Goal: Transaction & Acquisition: Book appointment/travel/reservation

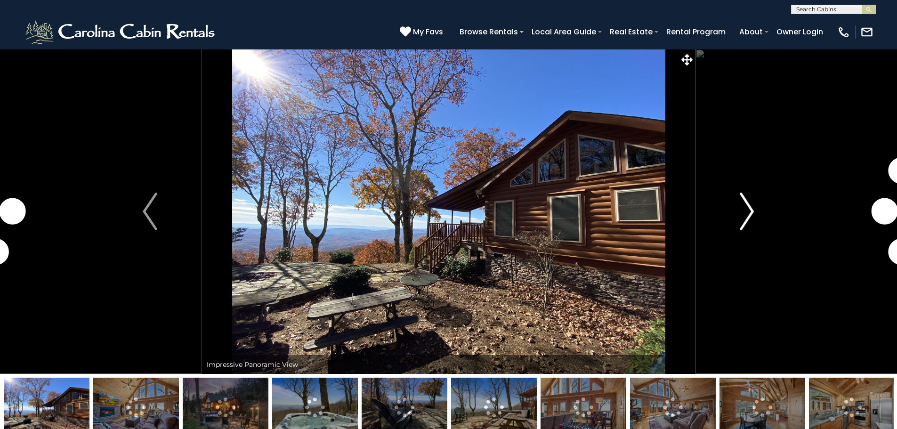
click at [742, 210] on img "Next" at bounding box center [747, 212] width 14 height 38
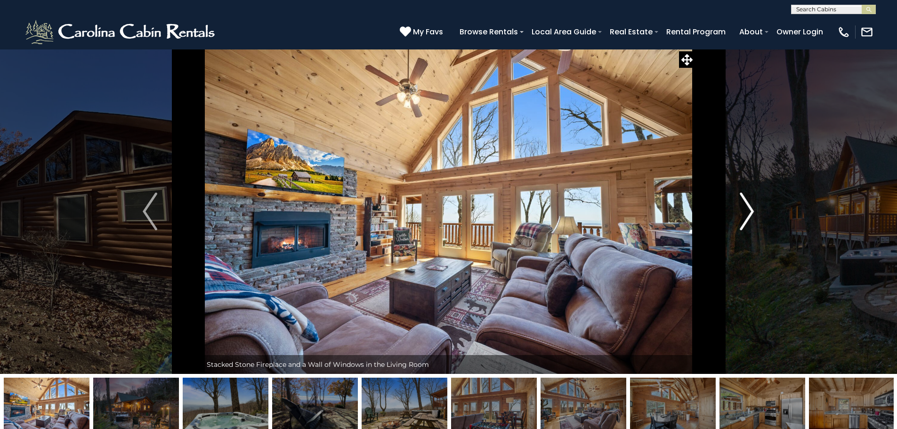
click at [750, 84] on button "Next" at bounding box center [747, 211] width 104 height 325
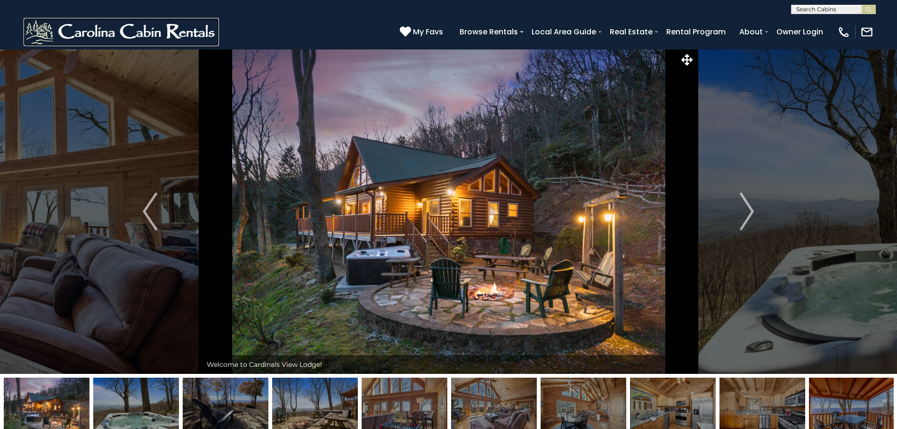
click at [89, 30] on img at bounding box center [121, 32] width 195 height 28
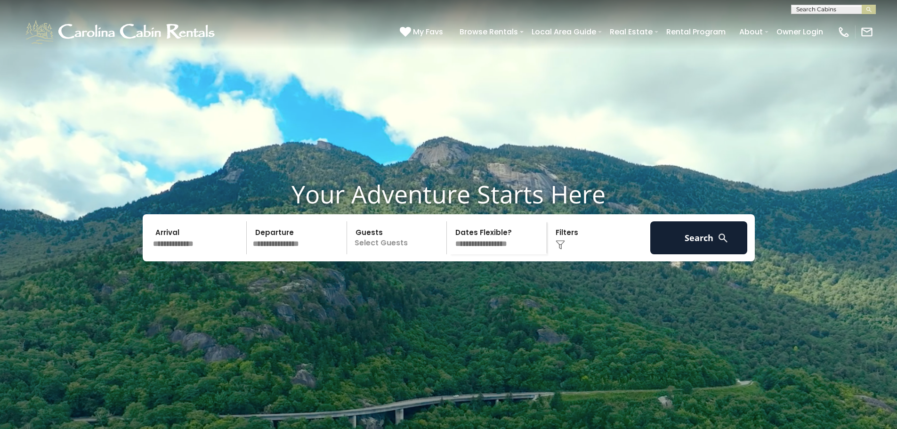
click at [169, 254] on input "text" at bounding box center [198, 237] width 97 height 33
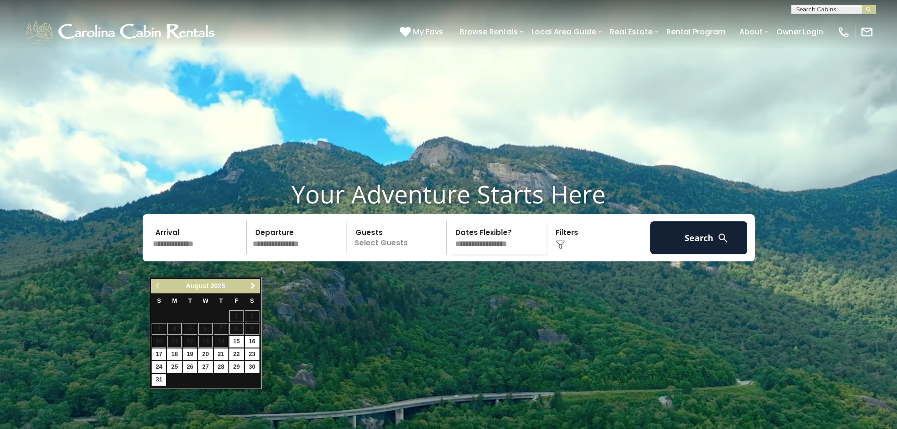
click at [248, 287] on link "Next" at bounding box center [253, 286] width 12 height 12
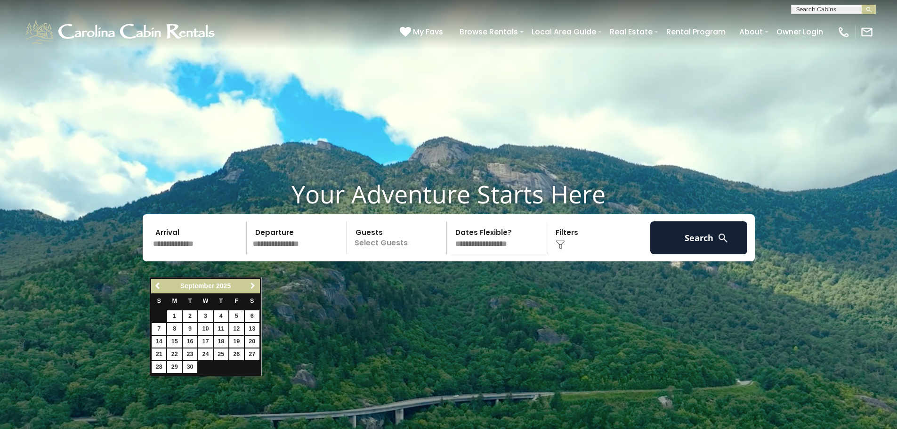
click at [248, 287] on link "Next" at bounding box center [253, 286] width 12 height 12
click at [186, 351] on link "23" at bounding box center [190, 355] width 15 height 12
type input "********"
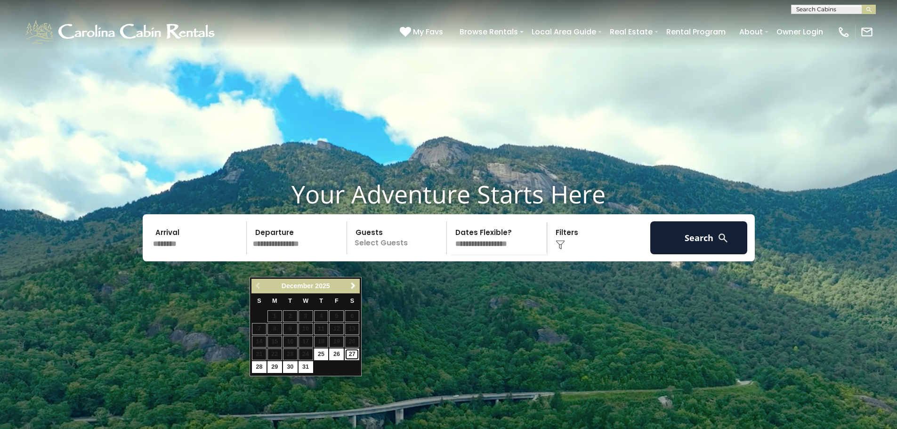
click at [348, 354] on link "27" at bounding box center [352, 355] width 15 height 12
type input "********"
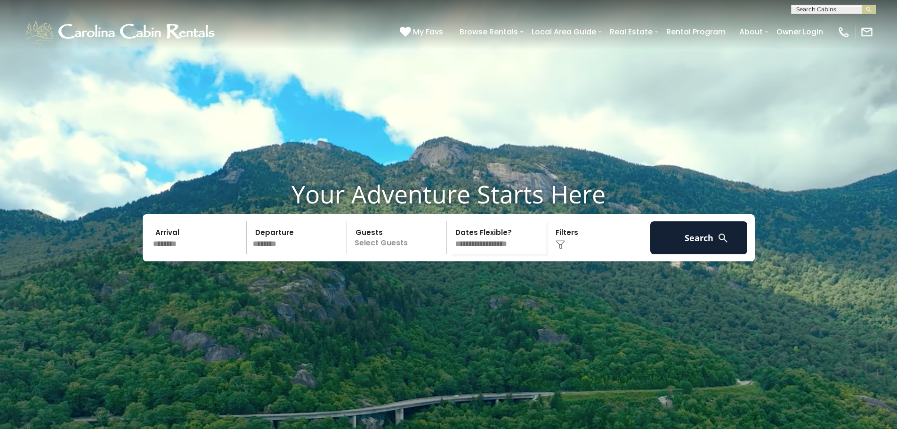
click at [396, 254] on p "Select Guests" at bounding box center [398, 237] width 97 height 33
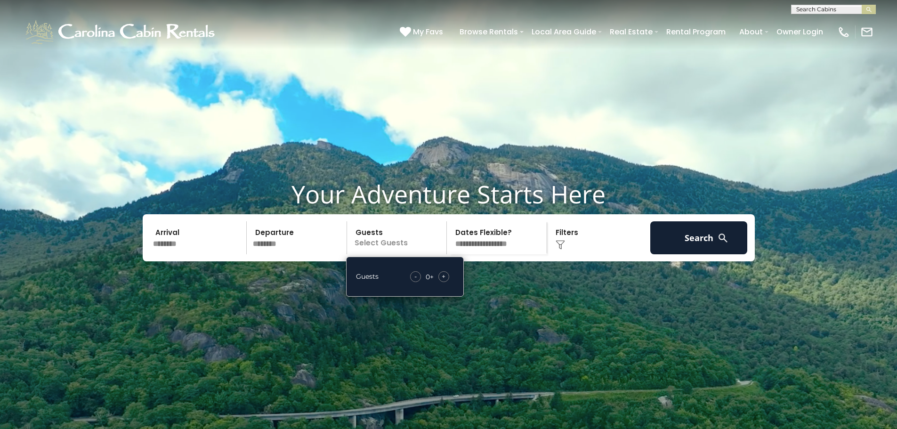
click at [445, 281] on span "+" at bounding box center [444, 276] width 4 height 9
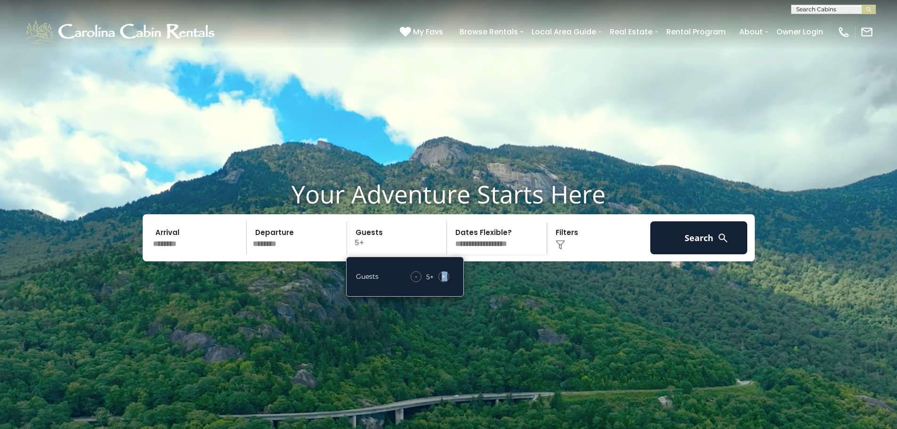
click at [445, 281] on span "+" at bounding box center [444, 276] width 4 height 9
click at [478, 254] on select "**********" at bounding box center [498, 237] width 97 height 33
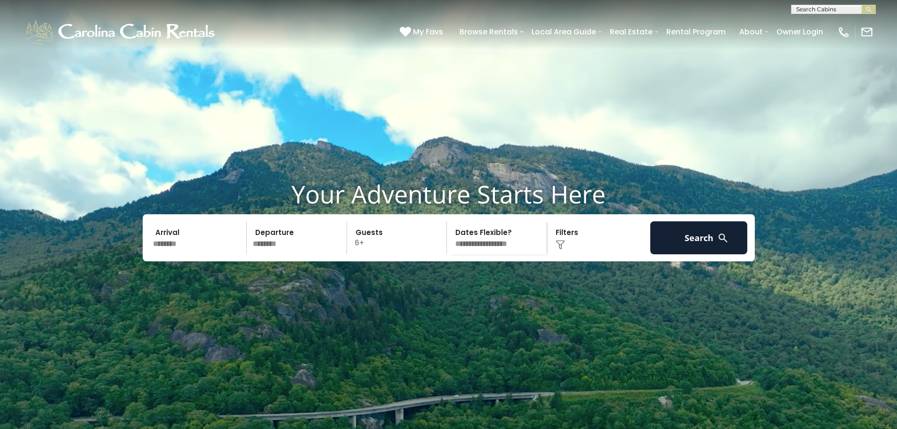
select select "*"
click at [450, 244] on select "**********" at bounding box center [498, 237] width 97 height 33
click at [558, 250] on img at bounding box center [560, 244] width 9 height 9
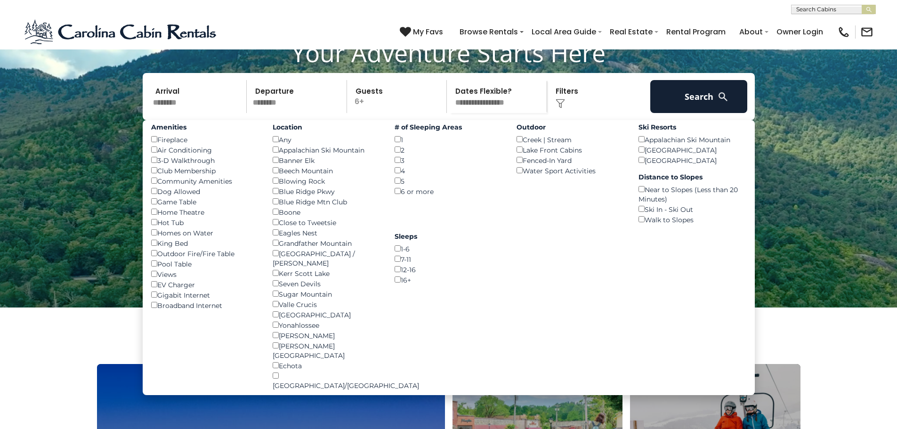
scroll to position [949, 0]
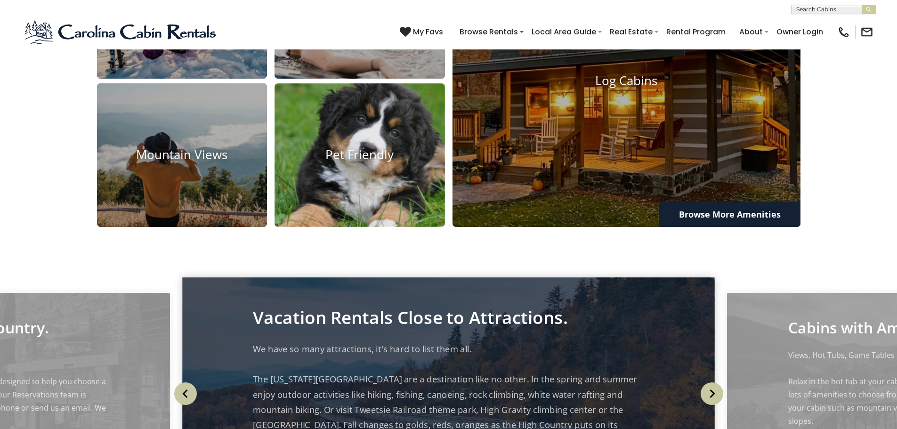
click at [333, 162] on h4 "Pet Friendly" at bounding box center [360, 155] width 171 height 15
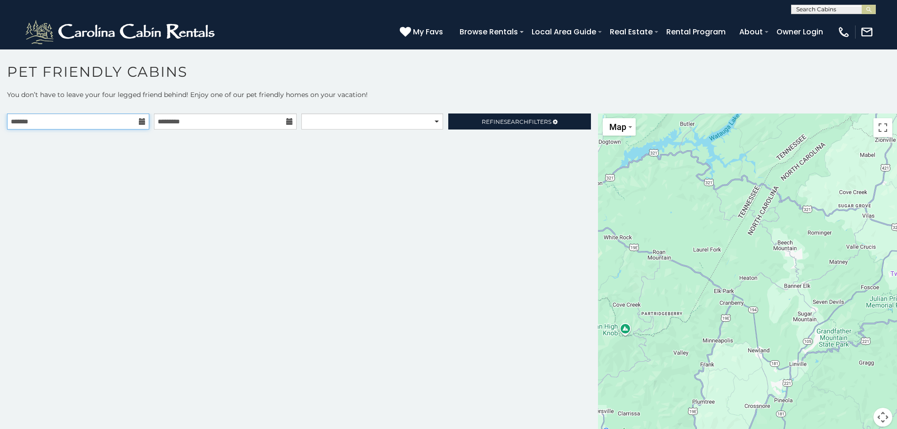
click at [80, 128] on input "text" at bounding box center [78, 122] width 142 height 16
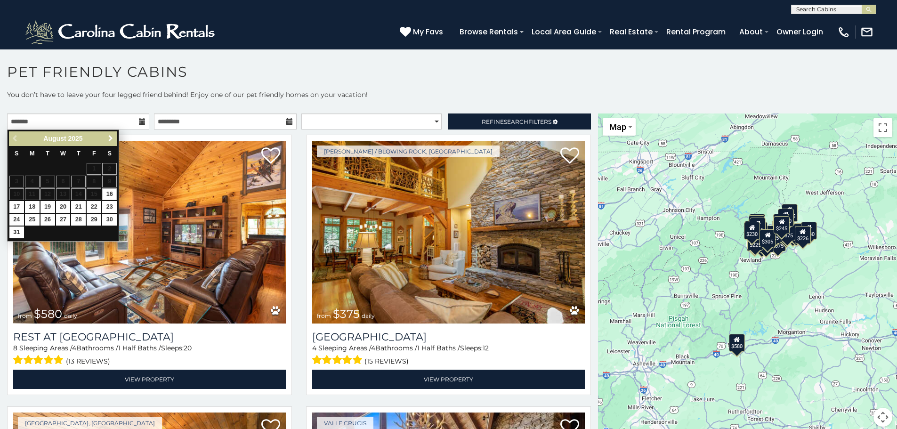
click at [114, 136] on link "Next" at bounding box center [111, 139] width 12 height 12
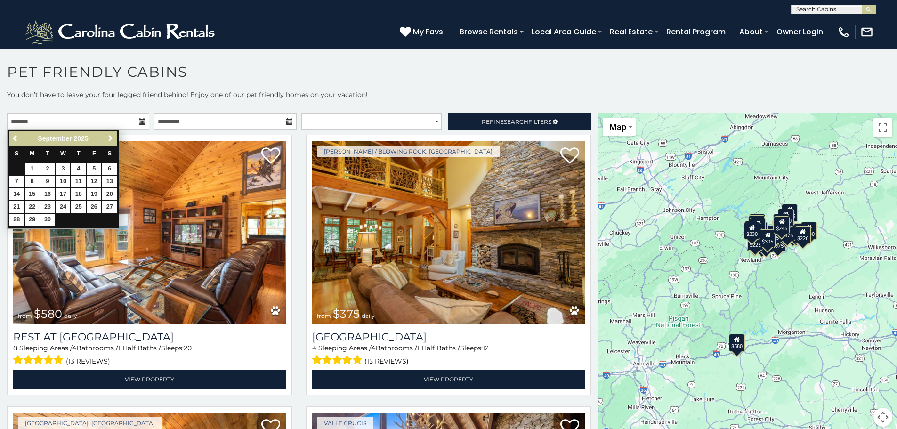
click at [114, 136] on span "Next" at bounding box center [111, 139] width 8 height 8
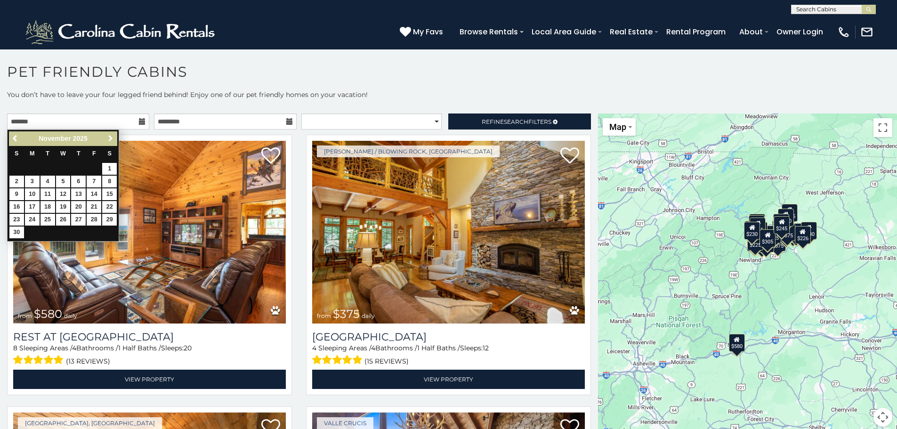
click at [114, 136] on span "Next" at bounding box center [111, 139] width 8 height 8
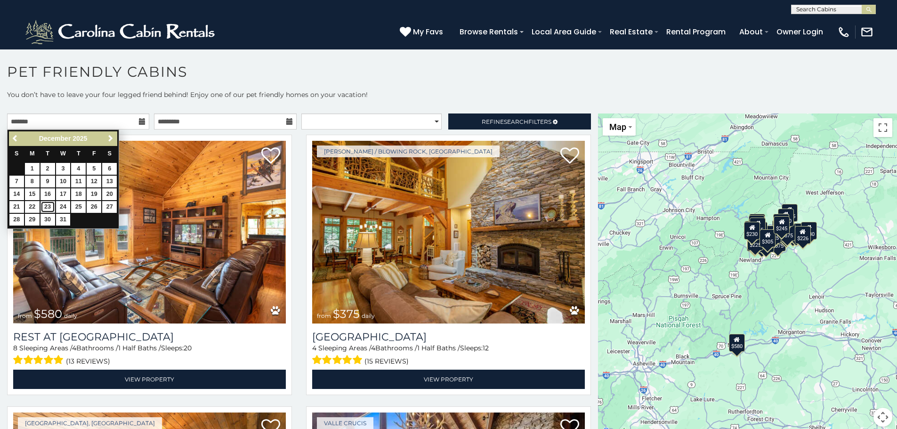
click at [46, 207] on link "23" at bounding box center [48, 207] width 15 height 12
type input "**********"
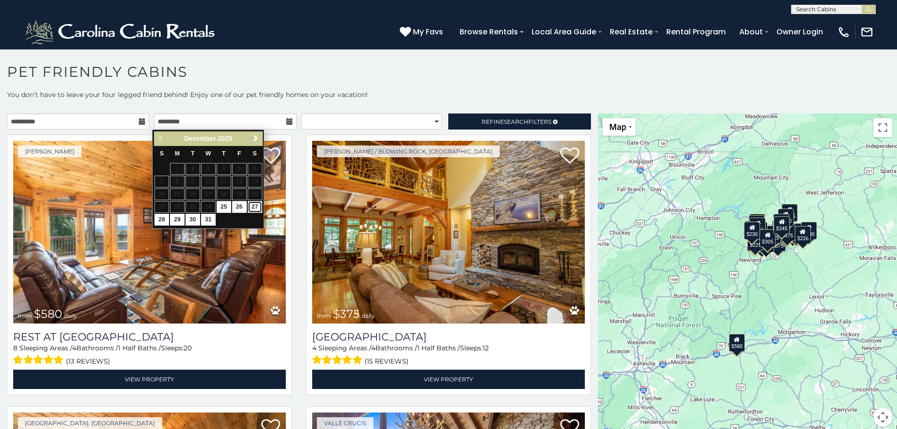
click at [256, 202] on link "27" at bounding box center [255, 207] width 15 height 12
type input "**********"
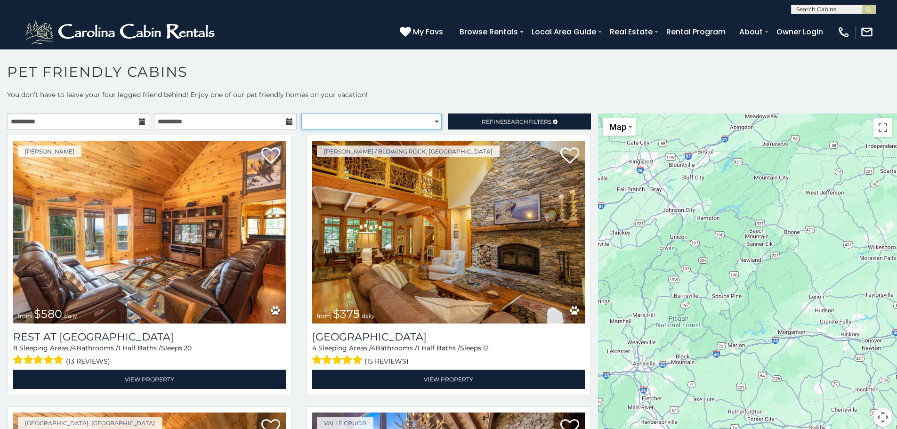
click at [353, 125] on select "**********" at bounding box center [371, 122] width 140 height 16
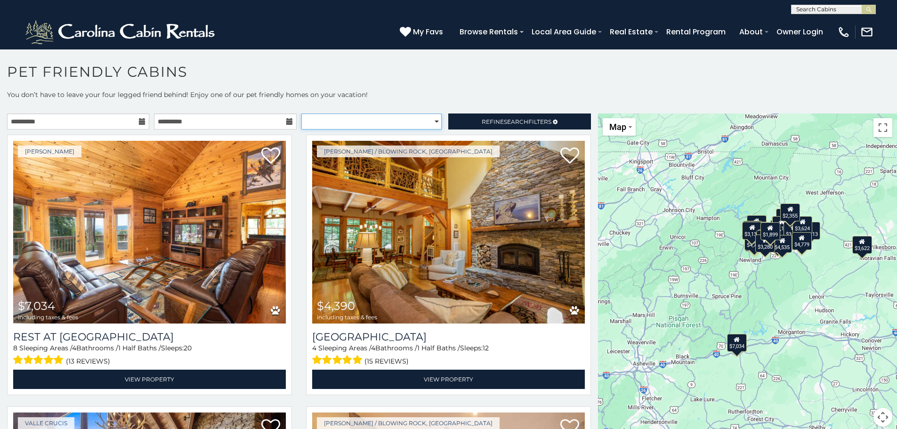
select select "**********"
click at [301, 114] on select "**********" at bounding box center [371, 122] width 140 height 16
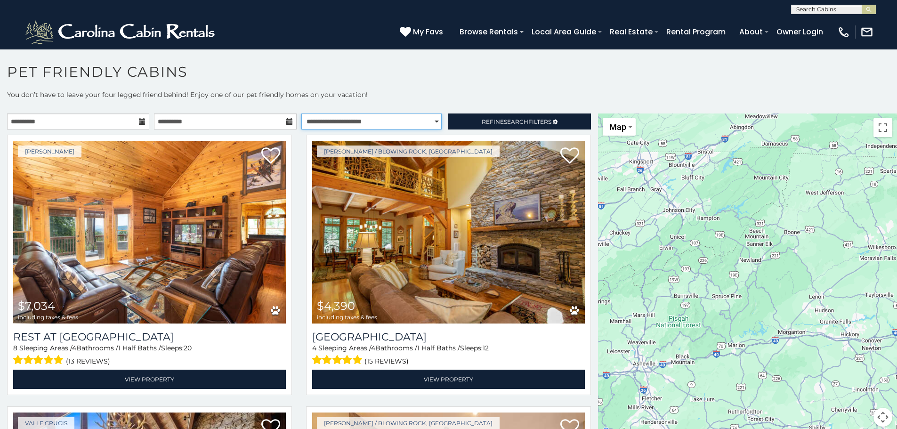
click at [384, 125] on select "**********" at bounding box center [371, 122] width 140 height 16
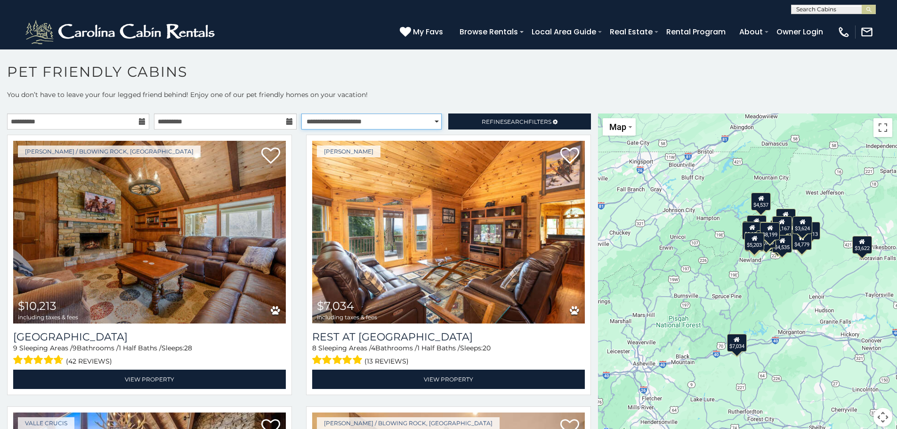
click at [384, 125] on select "**********" at bounding box center [371, 122] width 140 height 16
click at [495, 118] on span "Refine Search Filters" at bounding box center [517, 121] width 70 height 7
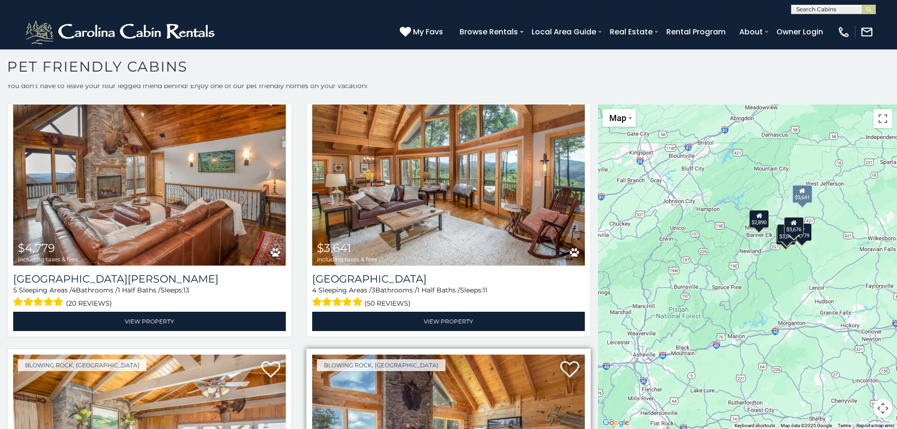
scroll to position [305, 0]
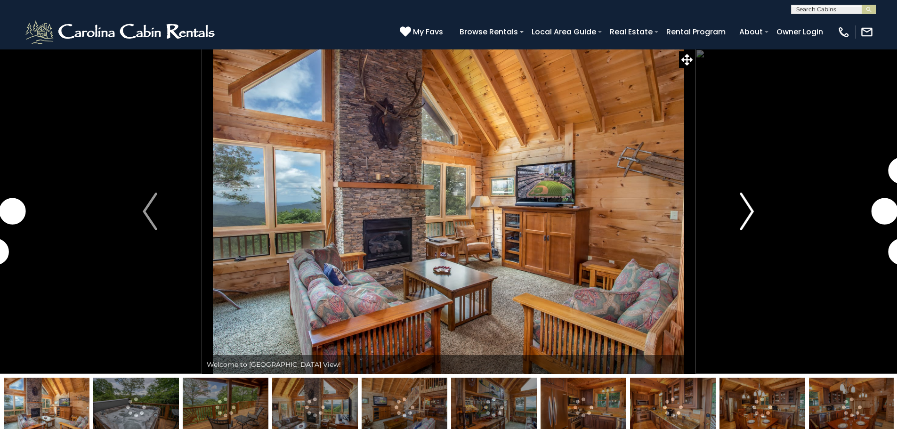
click at [726, 211] on button "Next" at bounding box center [747, 211] width 104 height 325
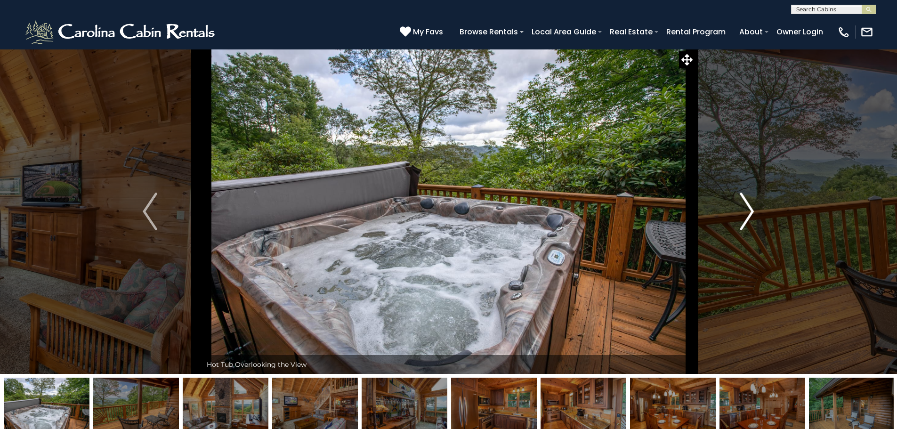
click at [735, 214] on button "Next" at bounding box center [747, 211] width 104 height 325
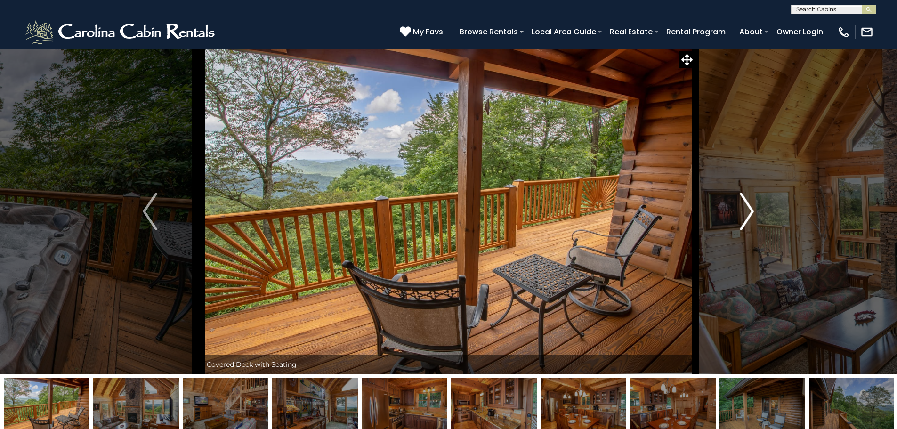
click at [735, 214] on button "Next" at bounding box center [747, 211] width 104 height 325
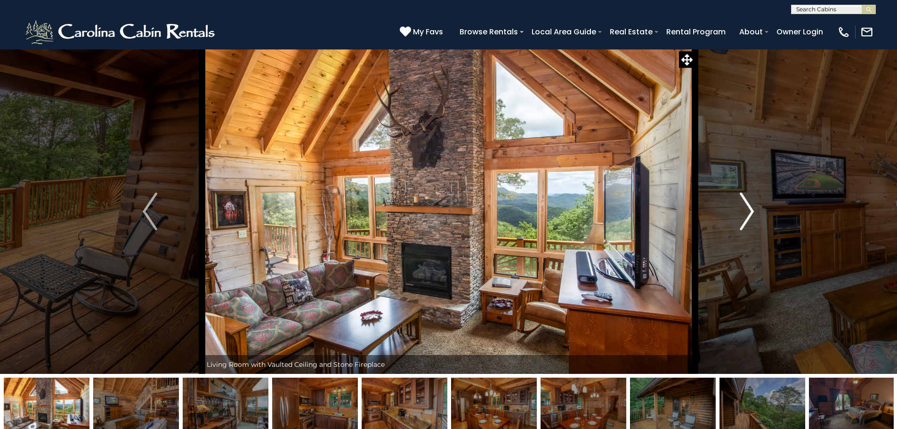
click at [735, 214] on button "Next" at bounding box center [747, 211] width 104 height 325
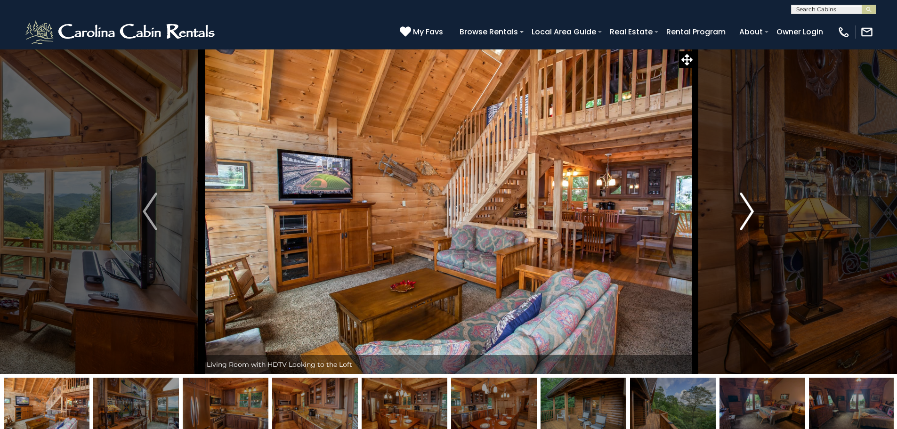
click at [735, 214] on button "Next" at bounding box center [747, 211] width 104 height 325
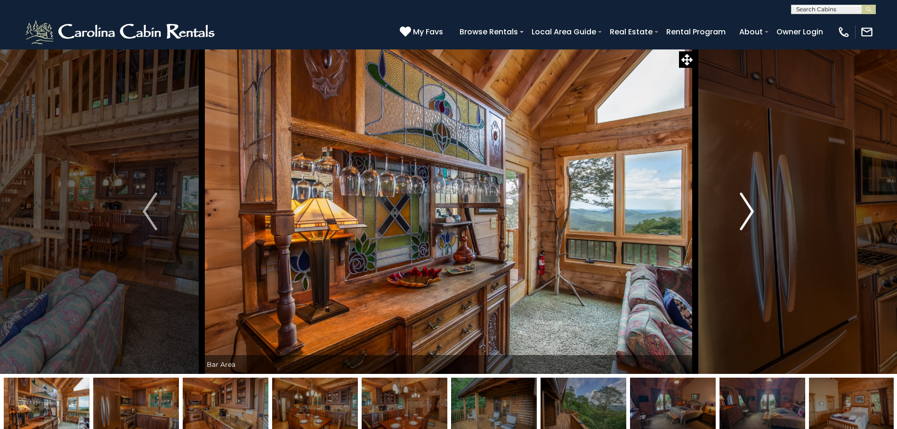
click at [735, 214] on button "Next" at bounding box center [747, 211] width 104 height 325
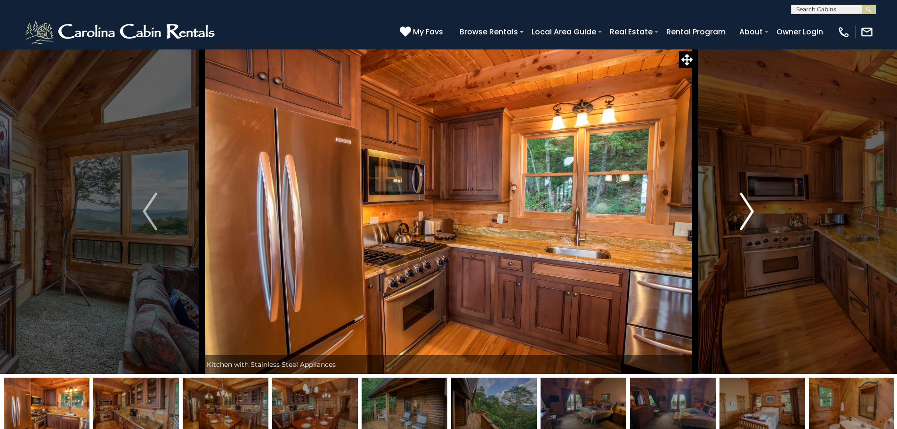
click at [735, 214] on button "Next" at bounding box center [747, 211] width 104 height 325
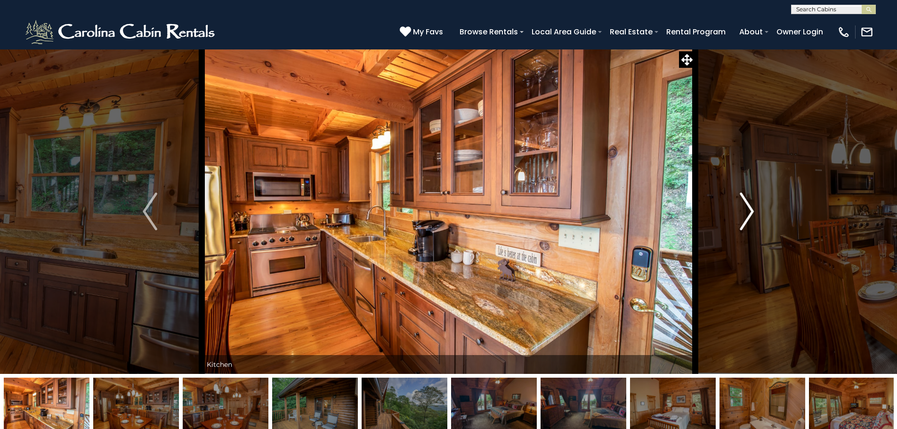
click at [735, 214] on button "Next" at bounding box center [747, 211] width 104 height 325
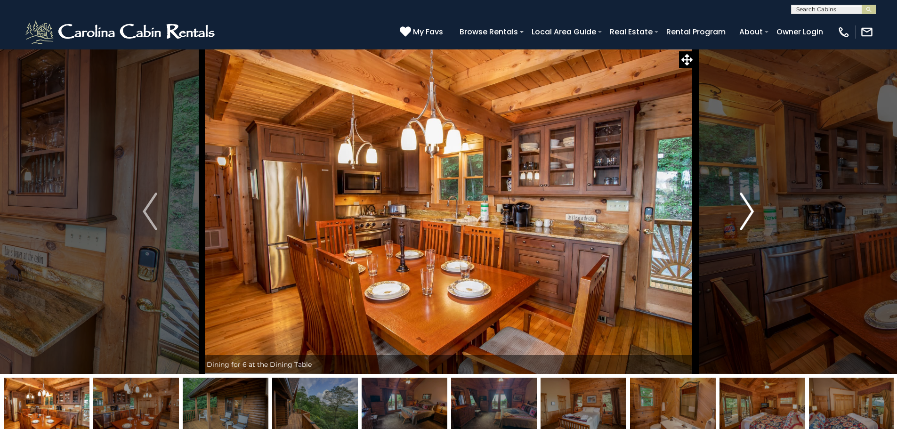
click at [735, 214] on button "Next" at bounding box center [747, 211] width 104 height 325
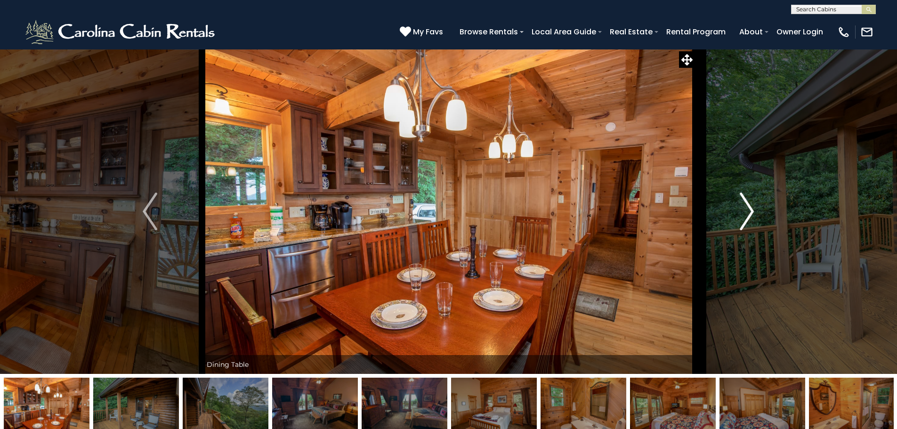
click at [735, 214] on button "Next" at bounding box center [747, 211] width 104 height 325
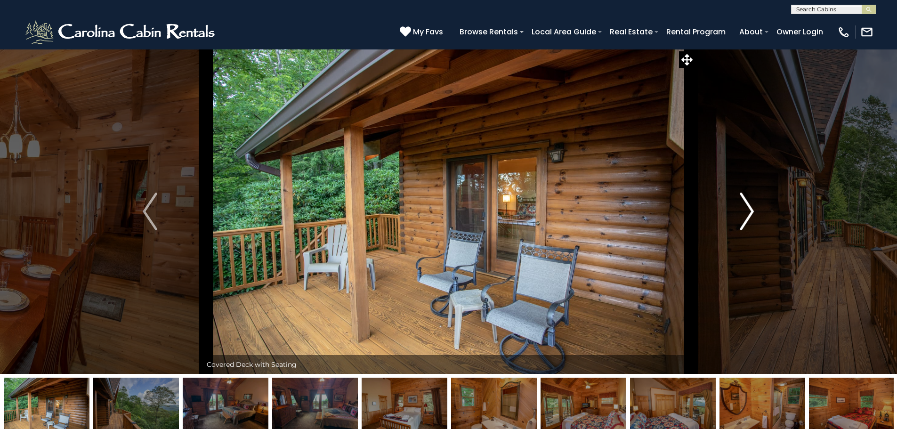
click at [735, 214] on button "Next" at bounding box center [747, 211] width 104 height 325
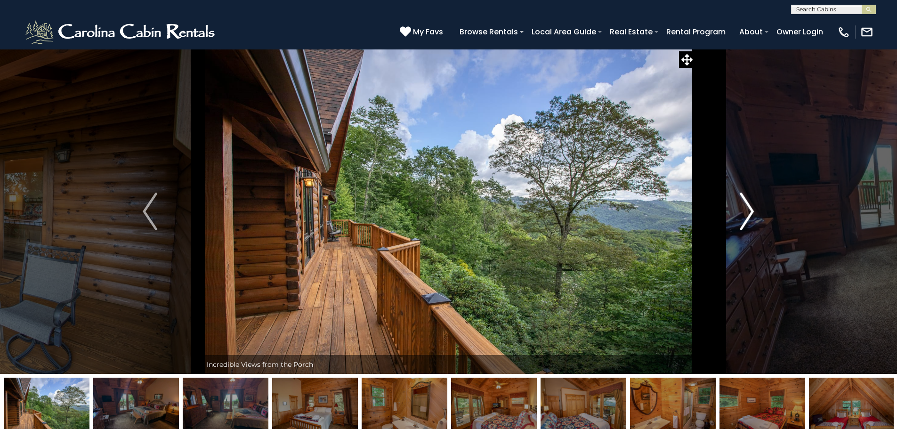
click at [735, 214] on button "Next" at bounding box center [747, 211] width 104 height 325
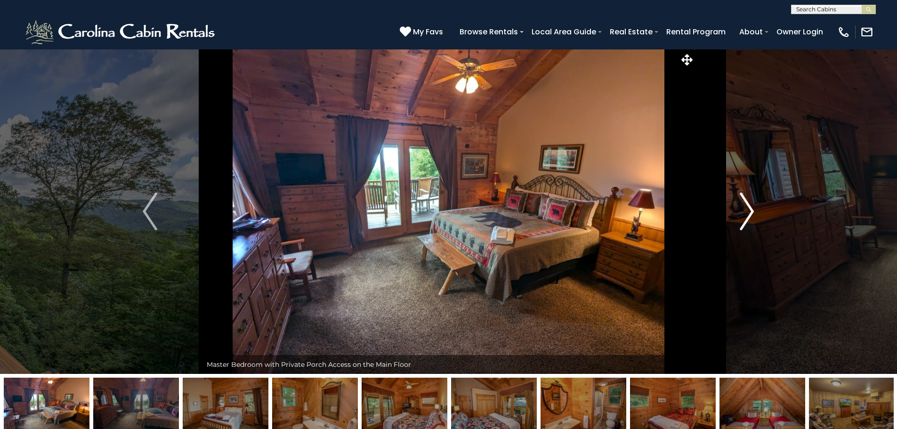
click at [735, 214] on button "Next" at bounding box center [747, 211] width 104 height 325
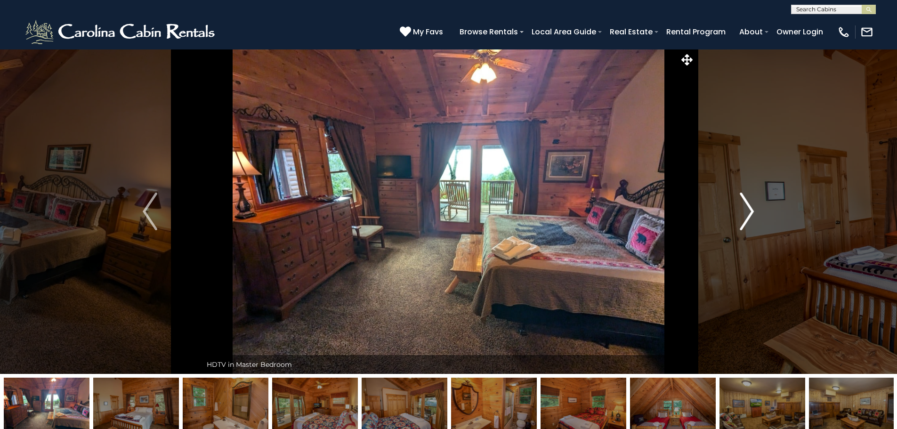
click at [735, 214] on button "Next" at bounding box center [747, 211] width 104 height 325
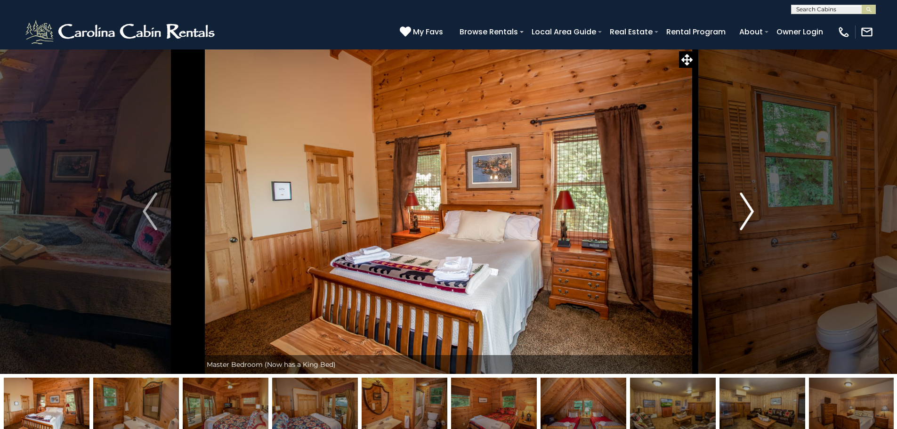
click at [735, 214] on button "Next" at bounding box center [747, 211] width 104 height 325
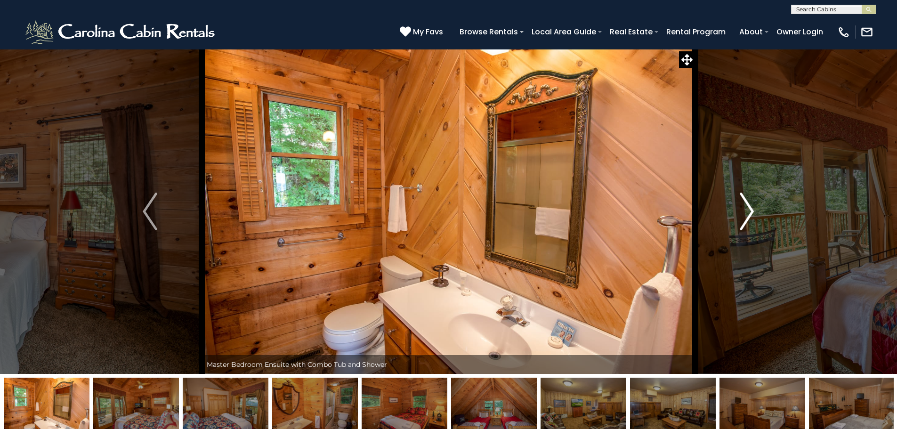
click at [735, 214] on button "Next" at bounding box center [747, 211] width 104 height 325
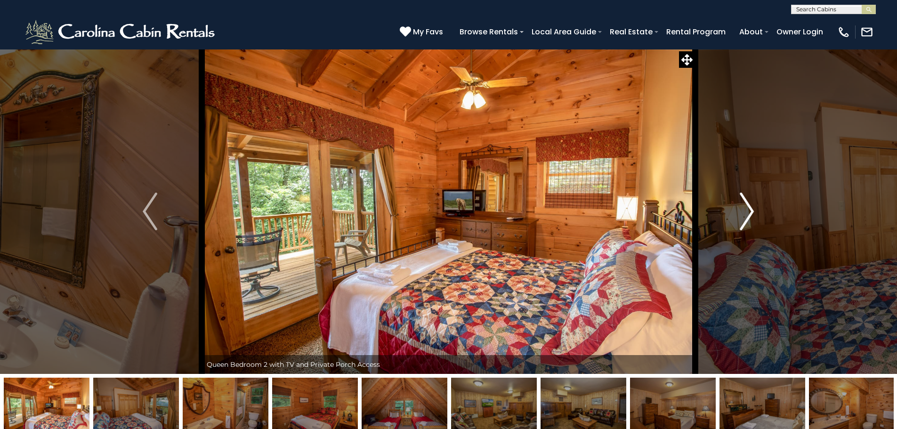
click at [735, 214] on button "Next" at bounding box center [747, 211] width 104 height 325
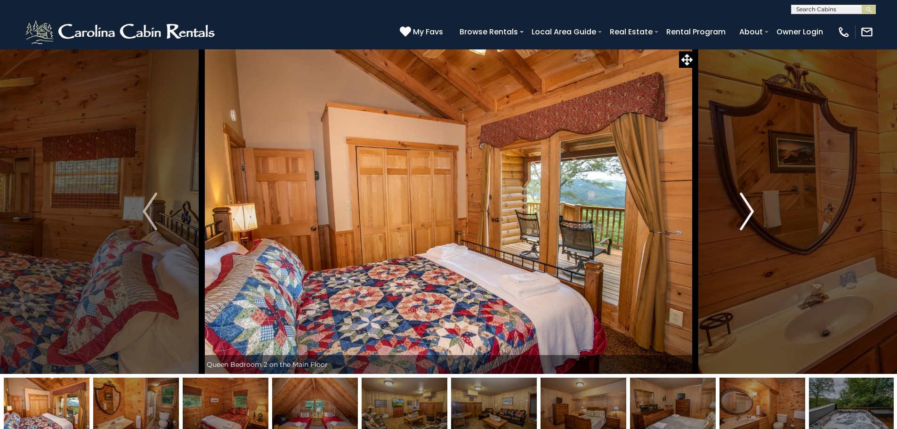
click at [735, 214] on button "Next" at bounding box center [747, 211] width 104 height 325
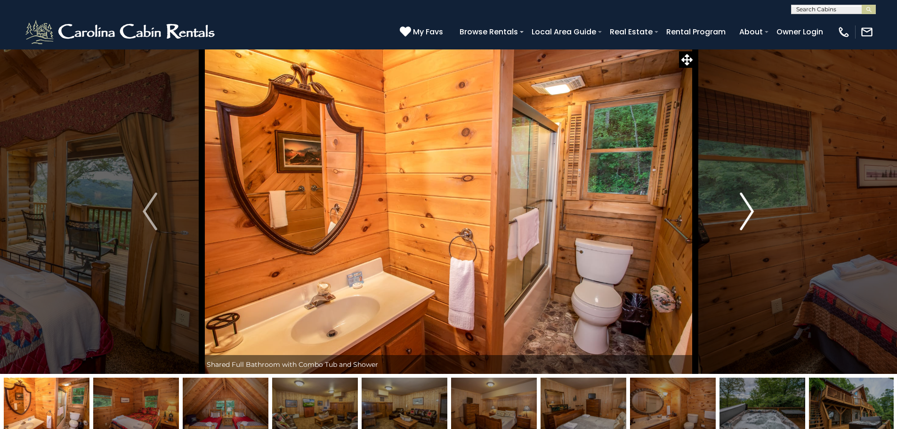
click at [735, 214] on button "Next" at bounding box center [747, 211] width 104 height 325
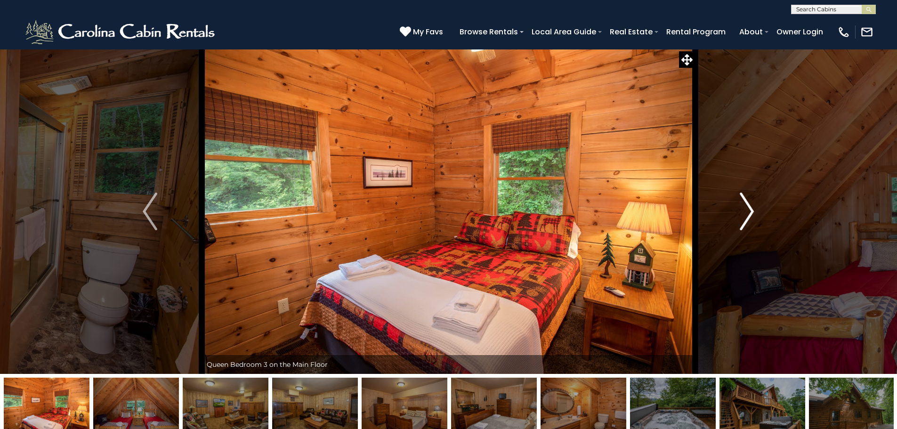
click at [735, 214] on button "Next" at bounding box center [747, 211] width 104 height 325
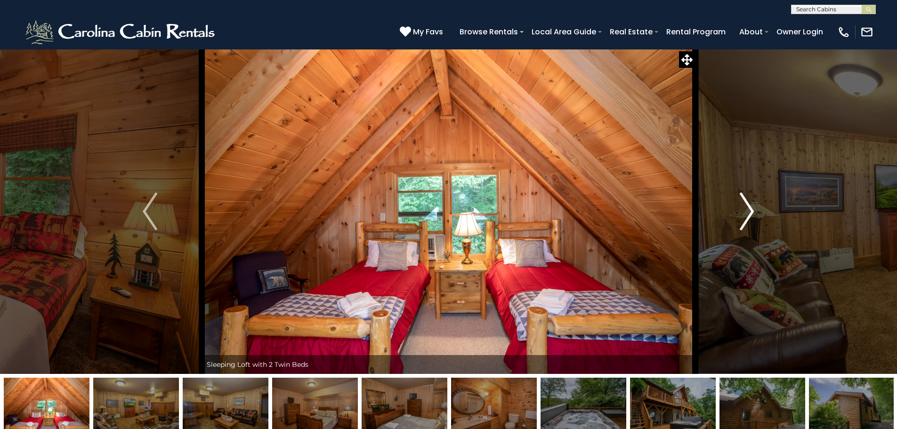
click at [735, 214] on button "Next" at bounding box center [747, 211] width 104 height 325
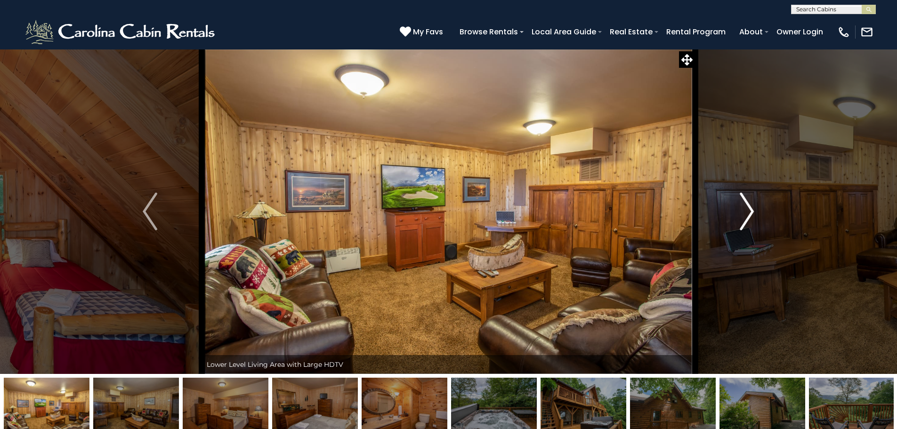
click at [735, 214] on button "Next" at bounding box center [747, 211] width 104 height 325
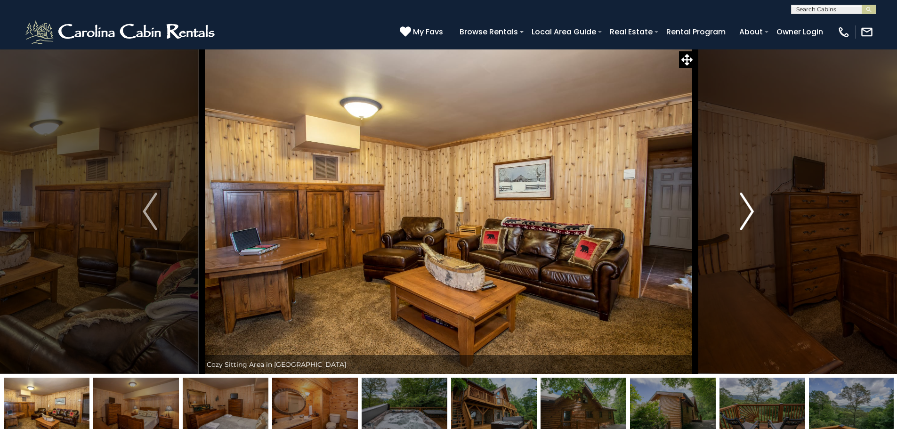
click at [735, 214] on button "Next" at bounding box center [747, 211] width 104 height 325
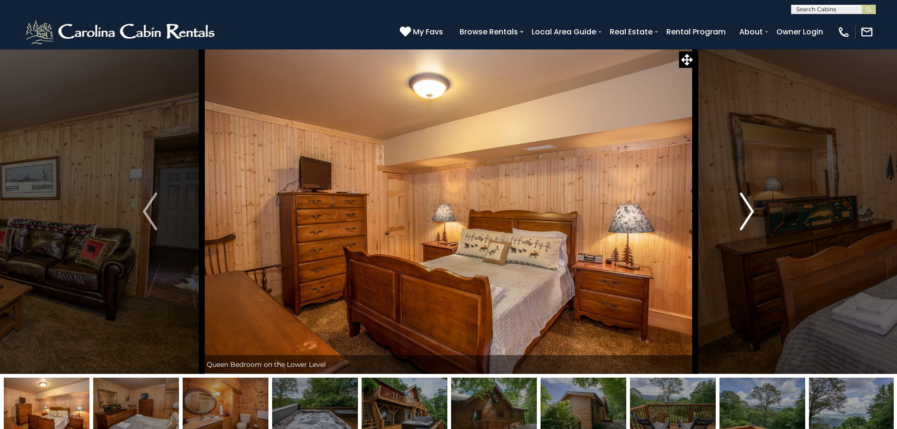
click at [735, 214] on button "Next" at bounding box center [747, 211] width 104 height 325
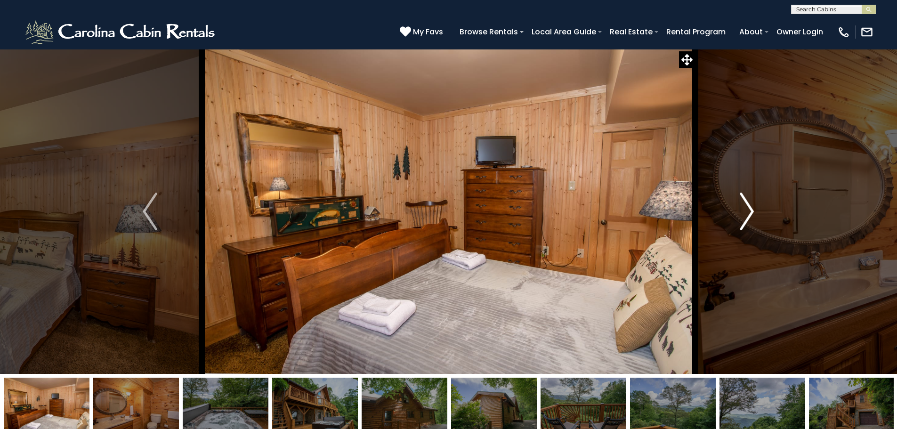
click at [735, 214] on button "Next" at bounding box center [747, 211] width 104 height 325
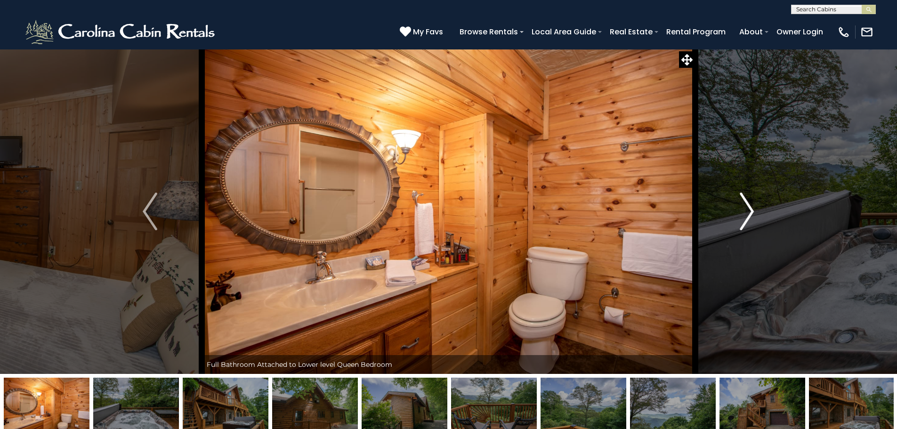
click at [735, 214] on button "Next" at bounding box center [747, 211] width 104 height 325
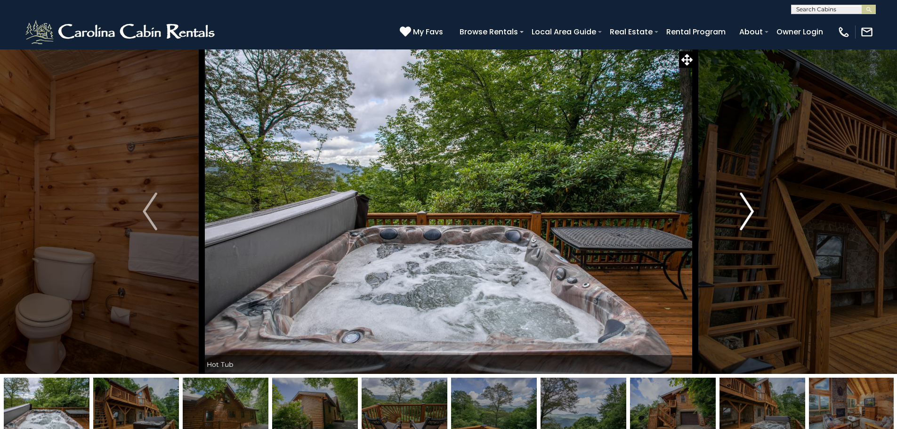
click at [735, 214] on button "Next" at bounding box center [747, 211] width 104 height 325
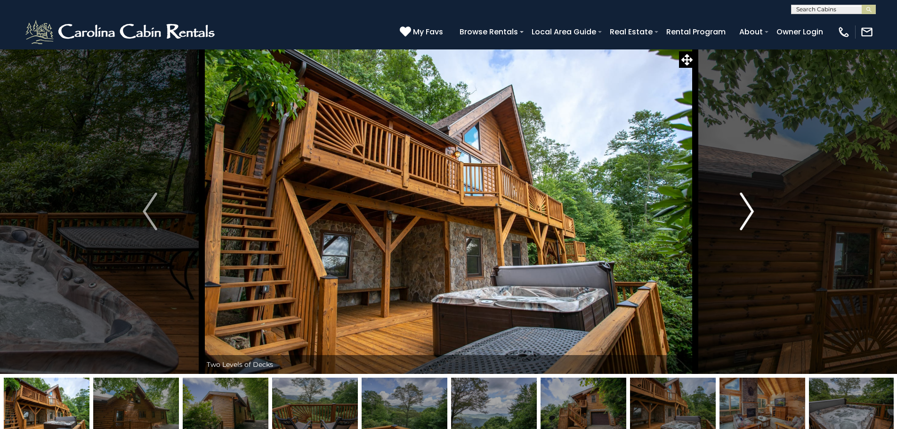
click at [735, 214] on button "Next" at bounding box center [747, 211] width 104 height 325
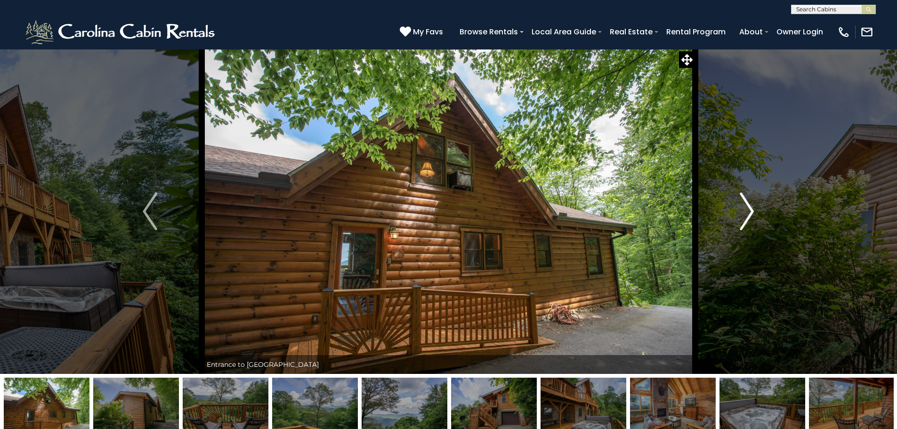
click at [735, 214] on button "Next" at bounding box center [747, 211] width 104 height 325
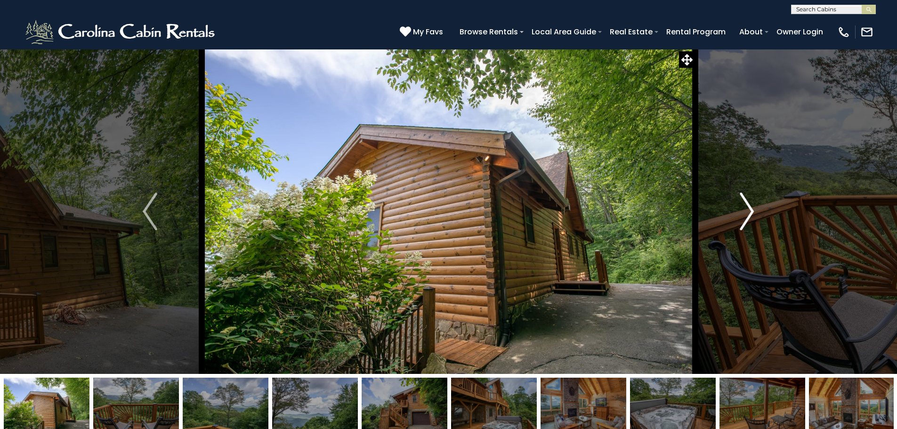
click at [735, 214] on button "Next" at bounding box center [747, 211] width 104 height 325
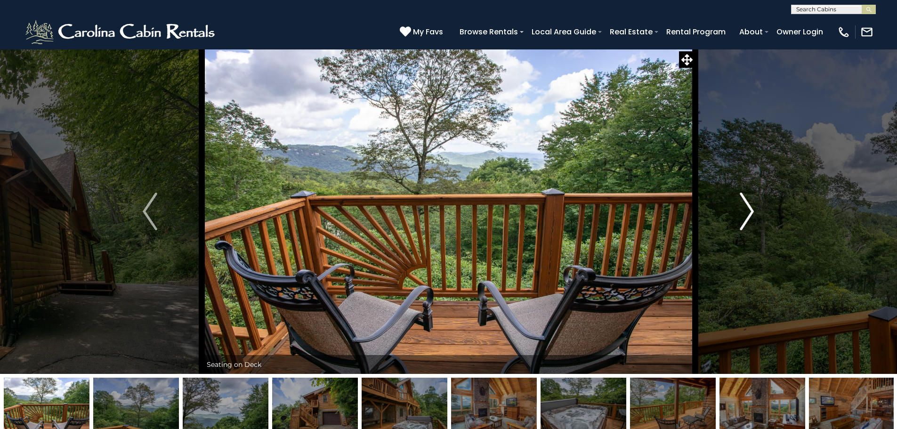
click at [735, 214] on button "Next" at bounding box center [747, 211] width 104 height 325
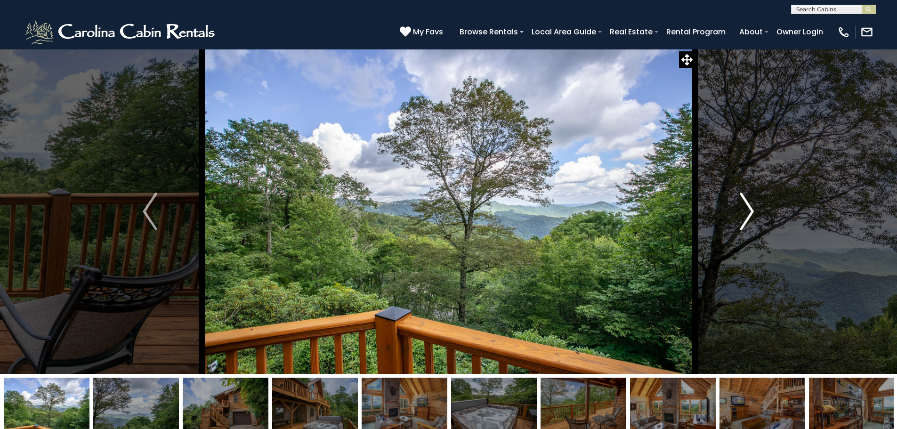
click at [735, 214] on button "Next" at bounding box center [747, 211] width 104 height 325
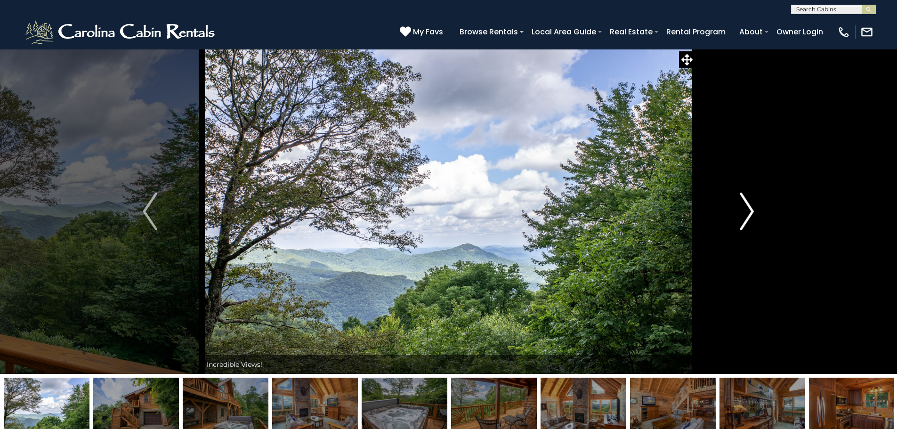
click at [735, 214] on button "Next" at bounding box center [747, 211] width 104 height 325
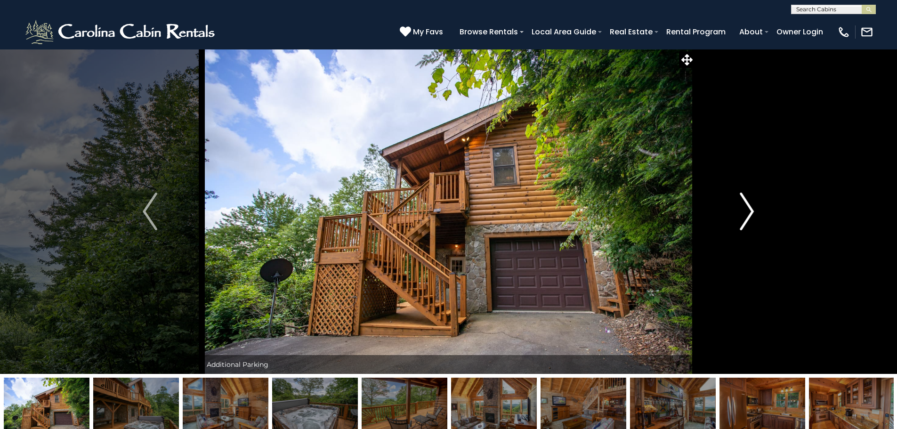
click at [735, 214] on button "Next" at bounding box center [747, 211] width 104 height 325
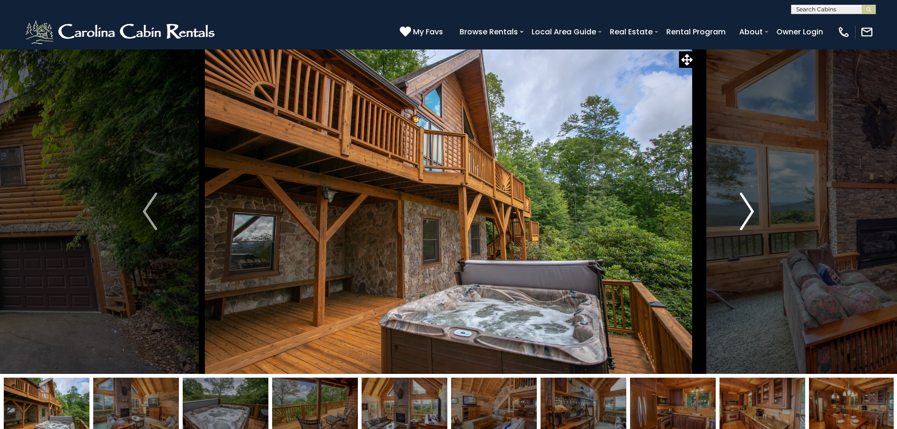
click at [735, 214] on button "Next" at bounding box center [747, 211] width 104 height 325
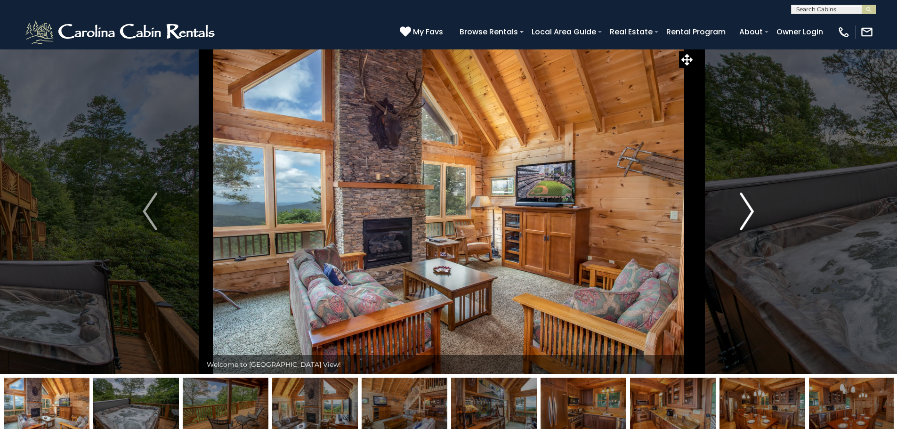
click at [735, 214] on button "Next" at bounding box center [747, 211] width 104 height 325
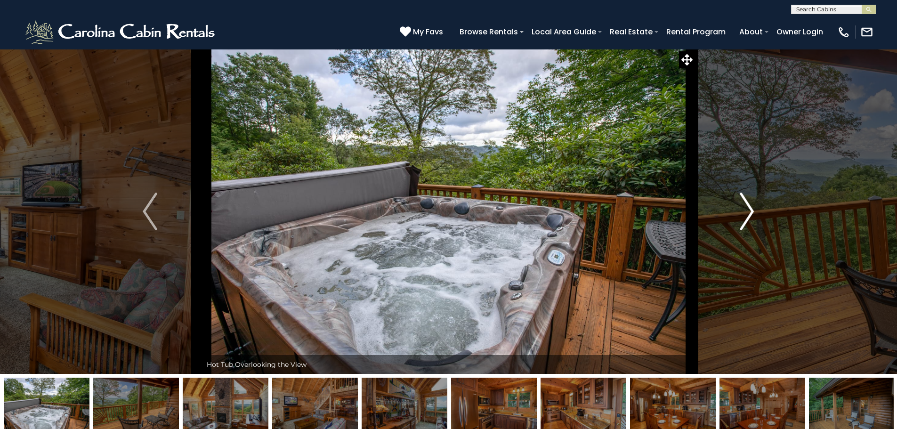
click at [735, 214] on button "Next" at bounding box center [747, 211] width 104 height 325
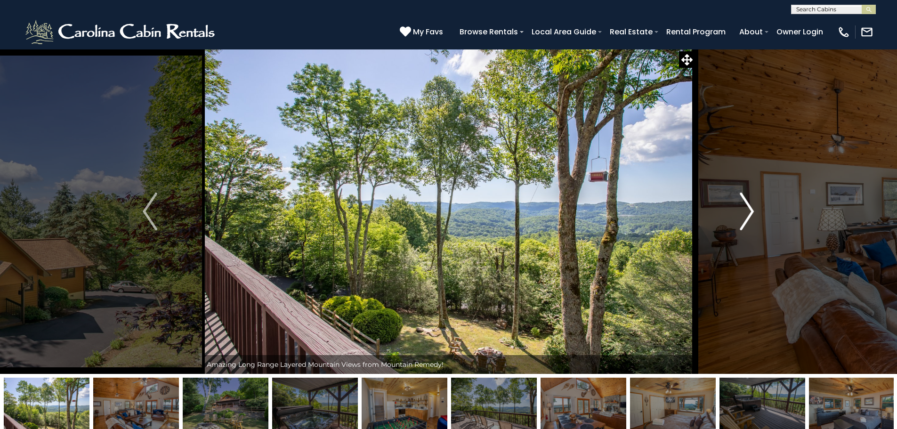
click at [741, 215] on img "Next" at bounding box center [747, 212] width 14 height 38
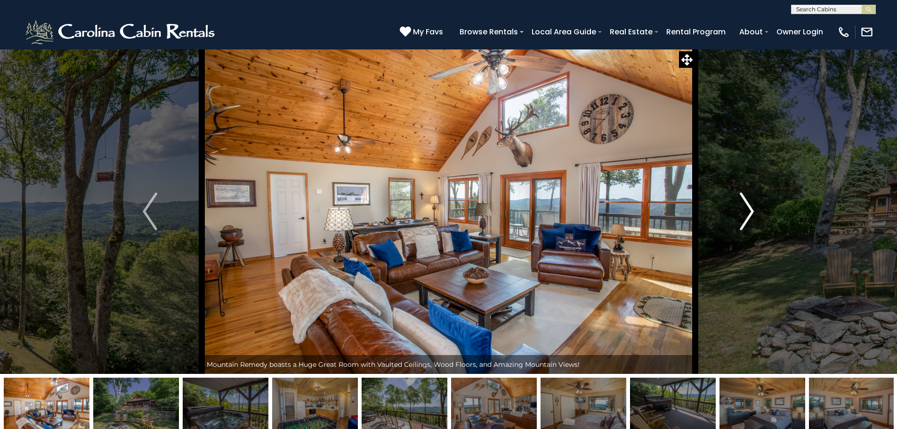
click at [741, 215] on img "Next" at bounding box center [747, 212] width 14 height 38
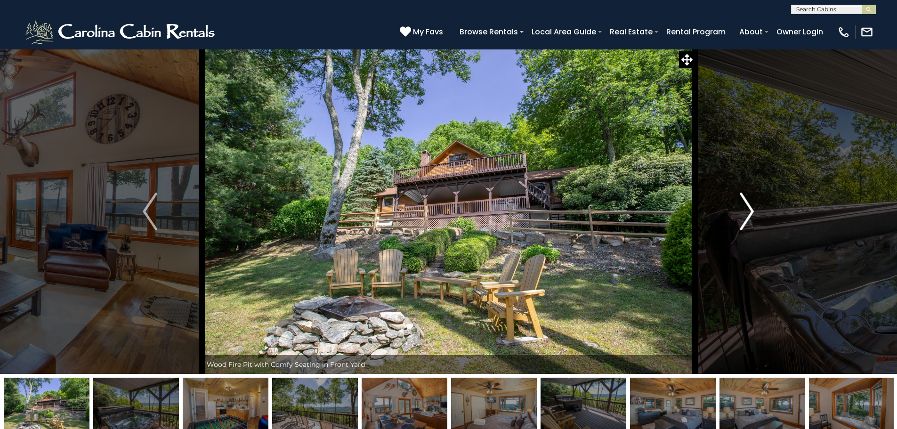
click at [741, 215] on img "Next" at bounding box center [747, 212] width 14 height 38
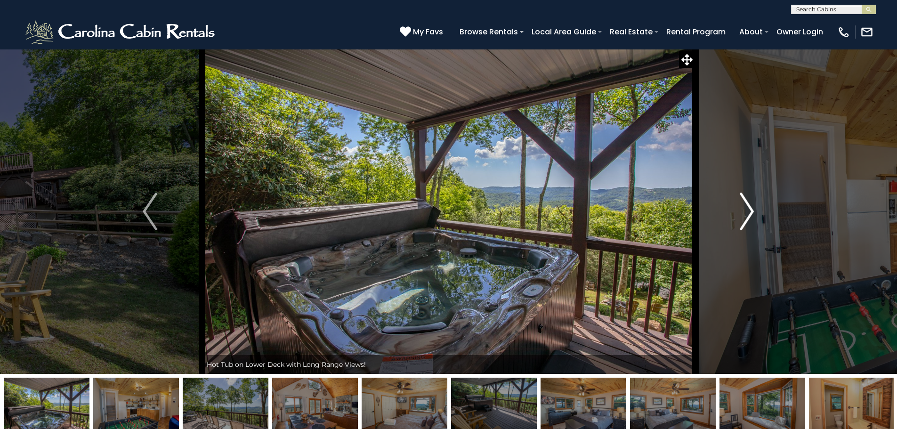
click at [741, 215] on img "Next" at bounding box center [747, 212] width 14 height 38
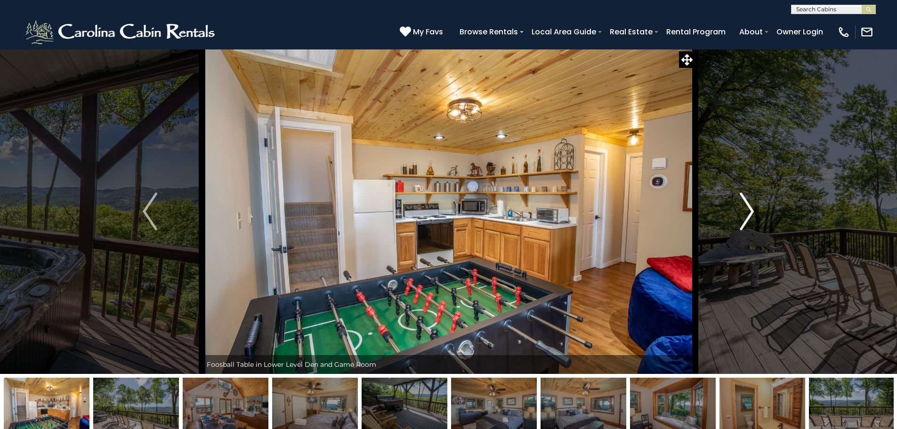
click at [741, 215] on img "Next" at bounding box center [747, 212] width 14 height 38
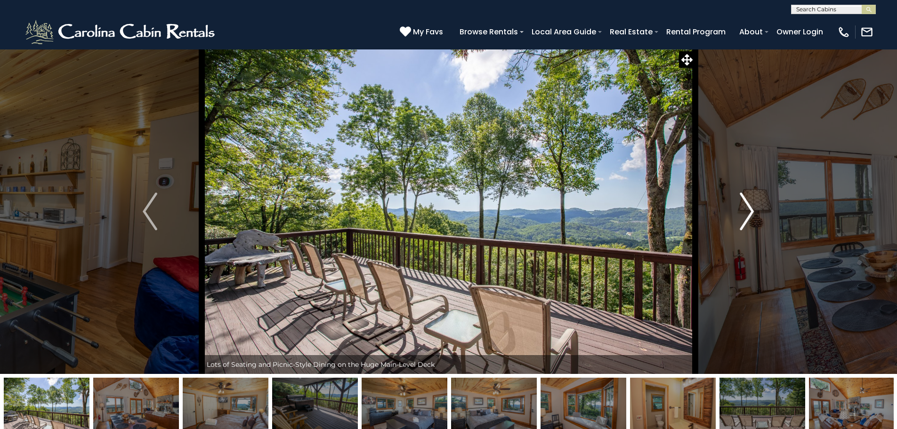
click at [741, 215] on img "Next" at bounding box center [747, 212] width 14 height 38
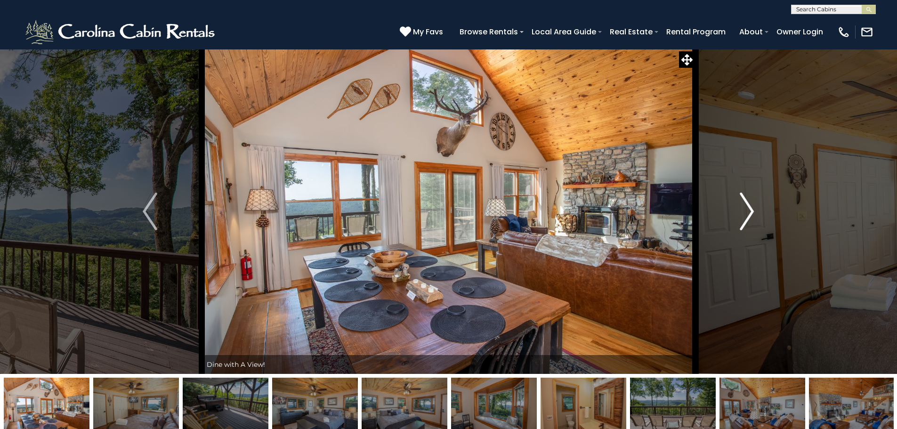
click at [741, 215] on img "Next" at bounding box center [747, 212] width 14 height 38
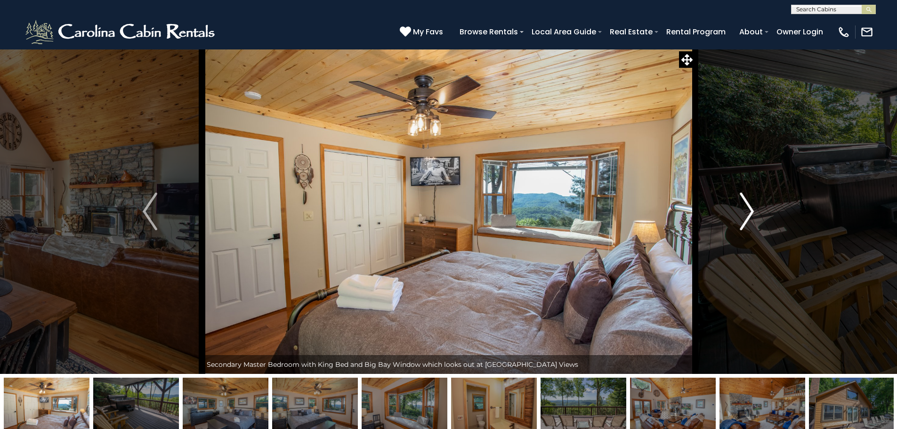
click at [741, 215] on img "Next" at bounding box center [747, 212] width 14 height 38
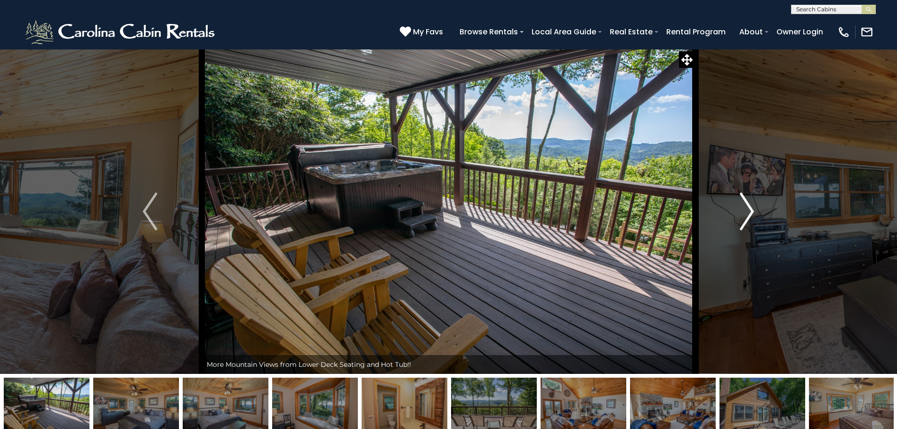
click at [741, 215] on img "Next" at bounding box center [747, 212] width 14 height 38
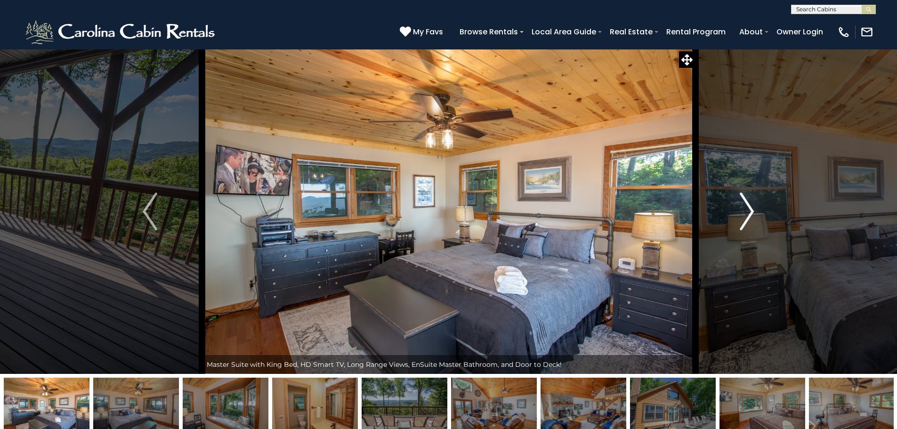
click at [741, 215] on img "Next" at bounding box center [747, 212] width 14 height 38
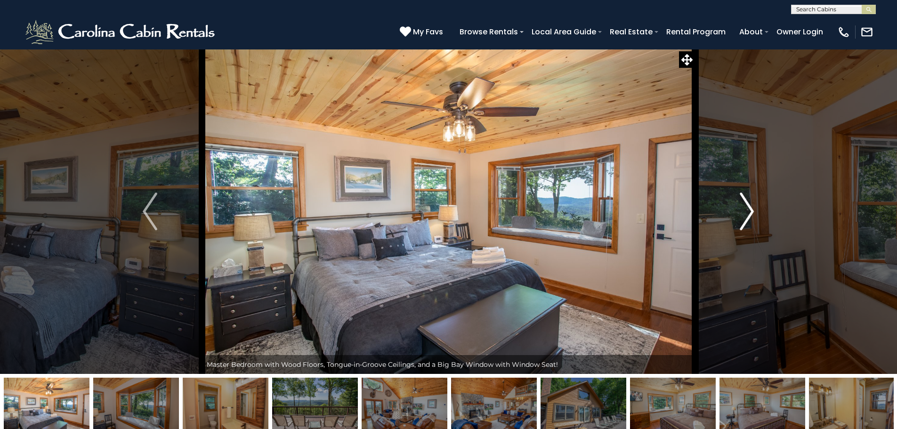
click at [741, 215] on img "Next" at bounding box center [747, 212] width 14 height 38
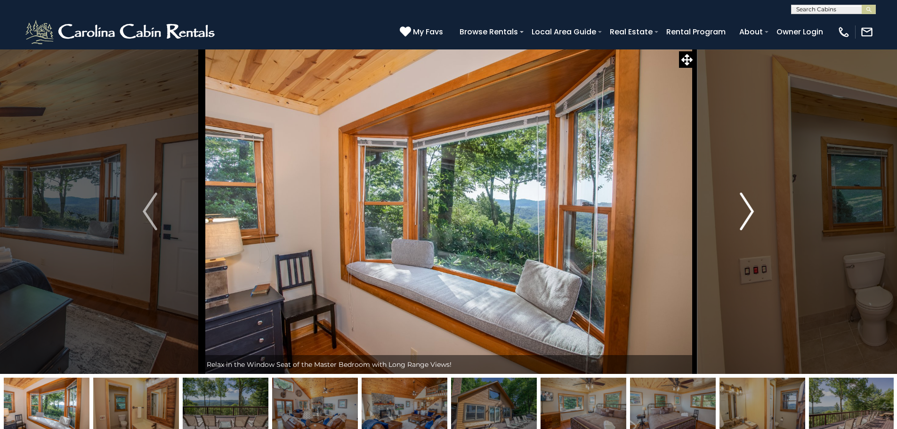
click at [741, 215] on img "Next" at bounding box center [747, 212] width 14 height 38
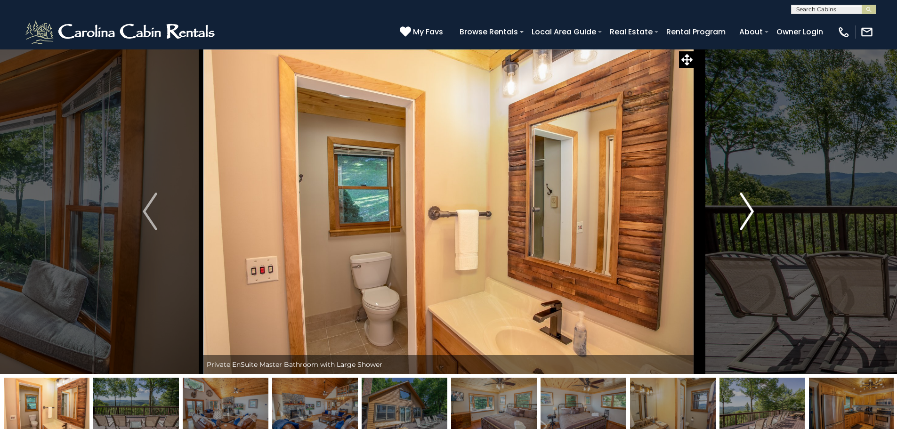
click at [741, 215] on img "Next" at bounding box center [747, 212] width 14 height 38
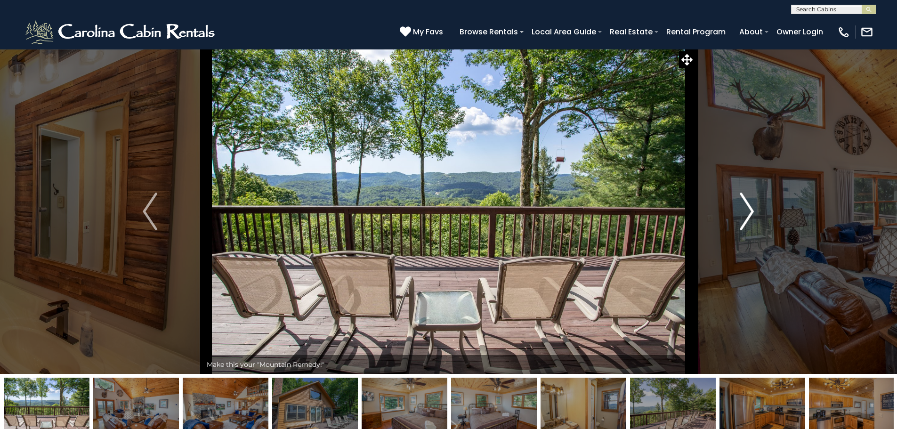
click at [741, 215] on img "Next" at bounding box center [747, 212] width 14 height 38
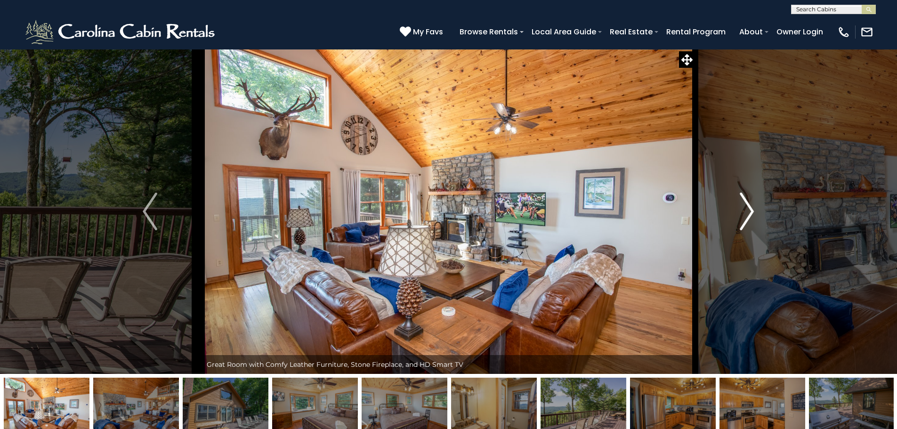
click at [741, 215] on img "Next" at bounding box center [747, 212] width 14 height 38
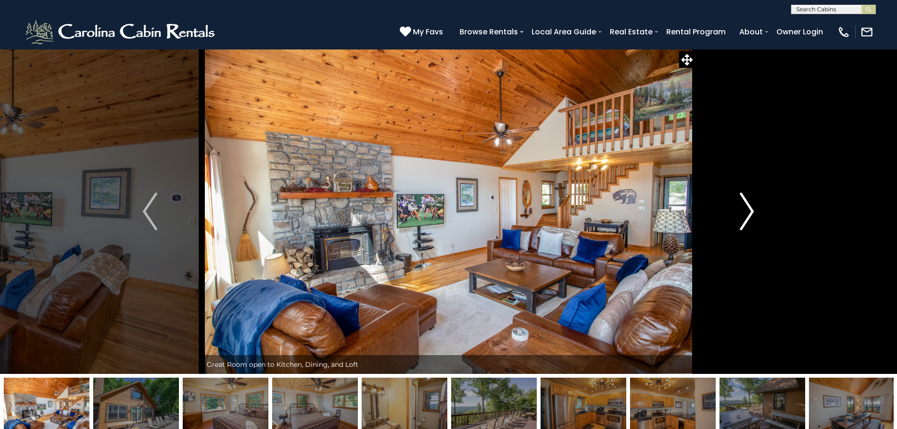
click at [741, 215] on img "Next" at bounding box center [747, 212] width 14 height 38
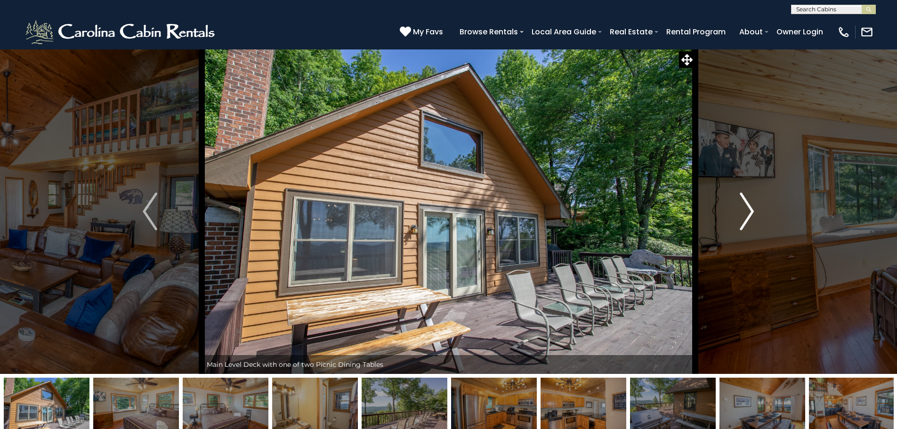
click at [741, 215] on img "Next" at bounding box center [747, 212] width 14 height 38
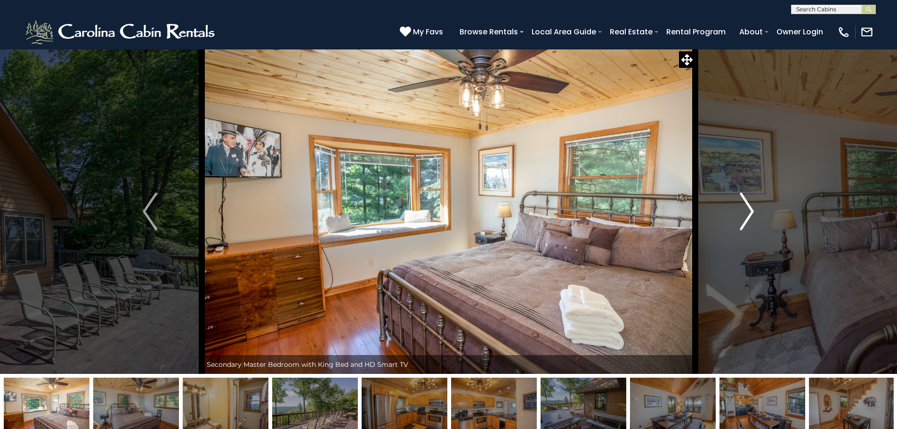
click at [741, 215] on img "Next" at bounding box center [747, 212] width 14 height 38
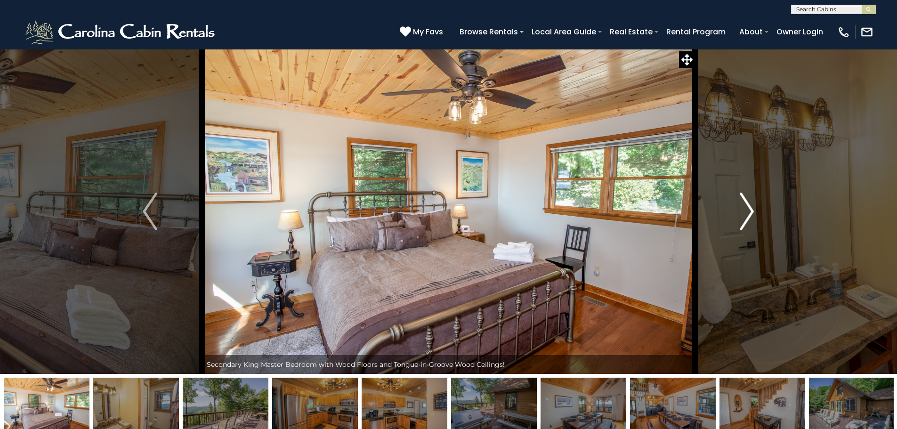
click at [741, 215] on img "Next" at bounding box center [747, 212] width 14 height 38
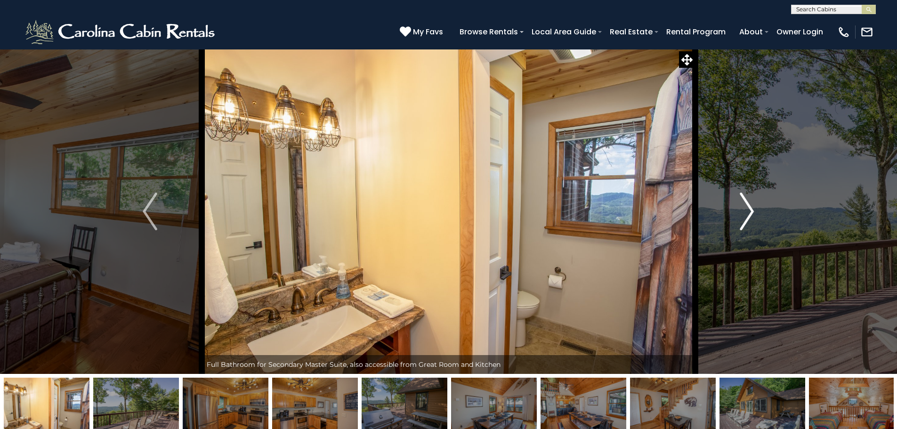
click at [741, 215] on img "Next" at bounding box center [747, 212] width 14 height 38
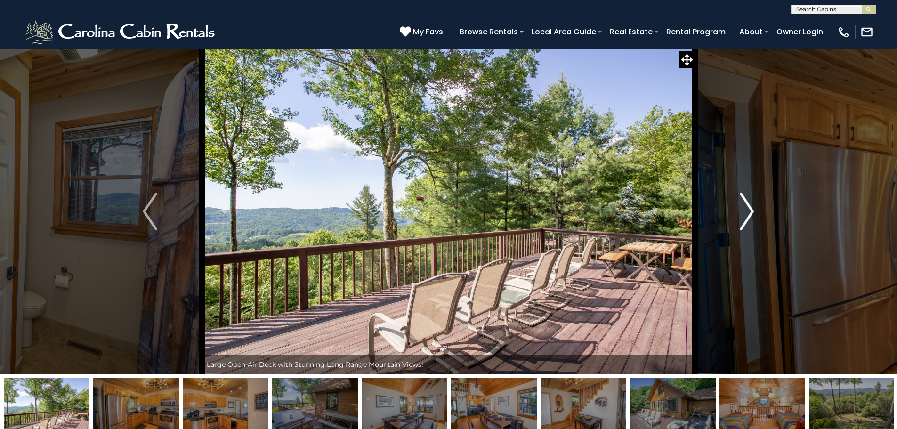
click at [741, 215] on img "Next" at bounding box center [747, 212] width 14 height 38
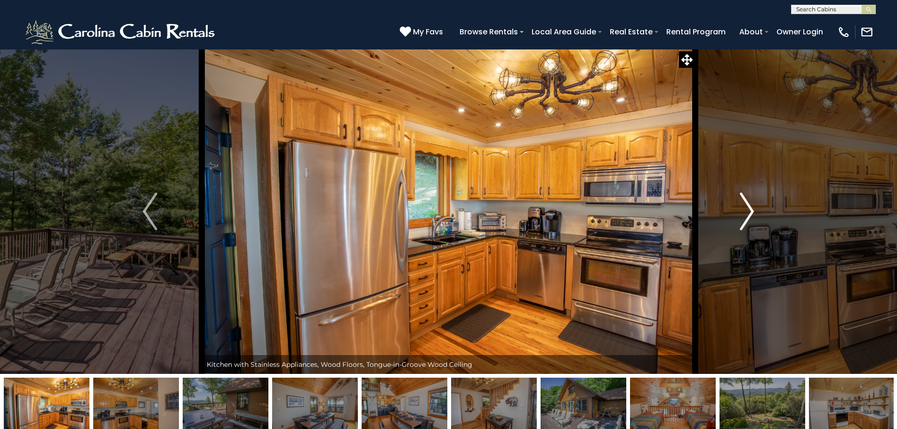
click at [741, 215] on img "Next" at bounding box center [747, 212] width 14 height 38
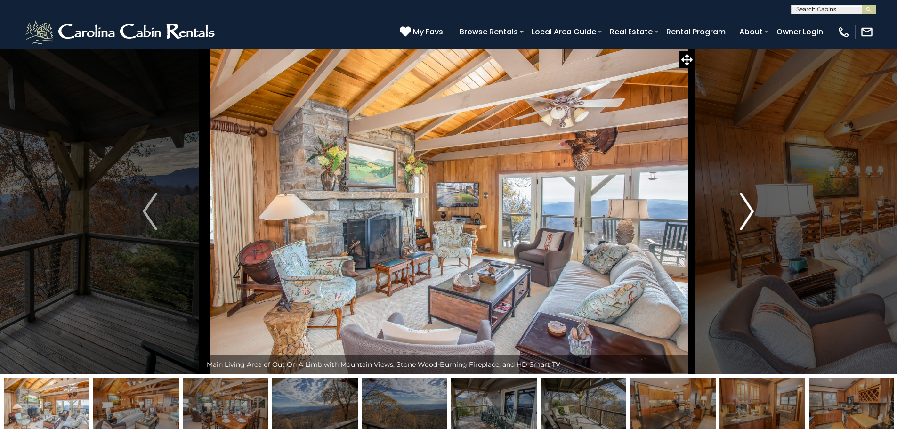
click at [743, 198] on img "Next" at bounding box center [747, 212] width 14 height 38
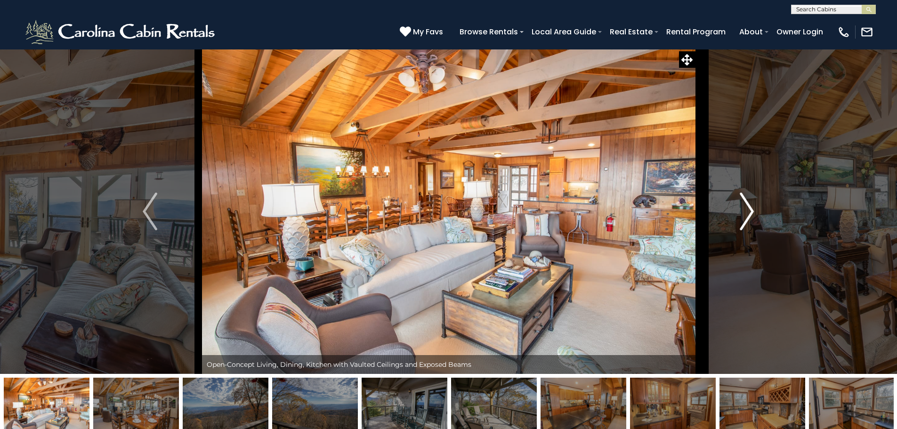
click at [743, 198] on img "Next" at bounding box center [747, 212] width 14 height 38
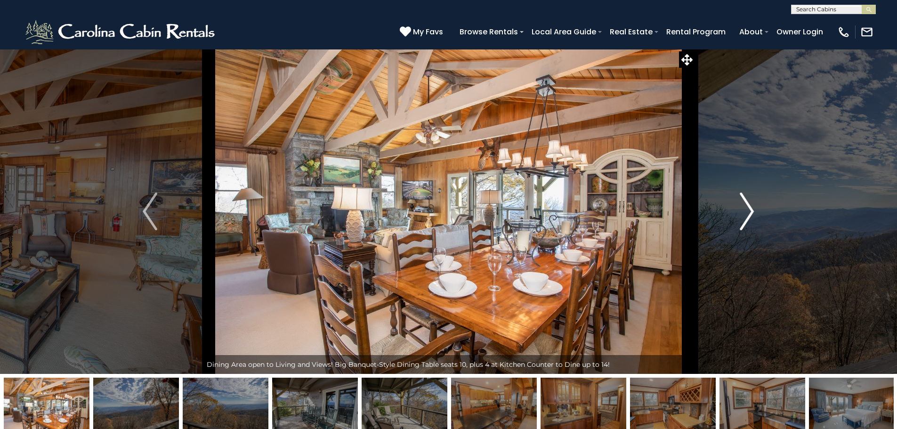
click at [743, 198] on img "Next" at bounding box center [747, 212] width 14 height 38
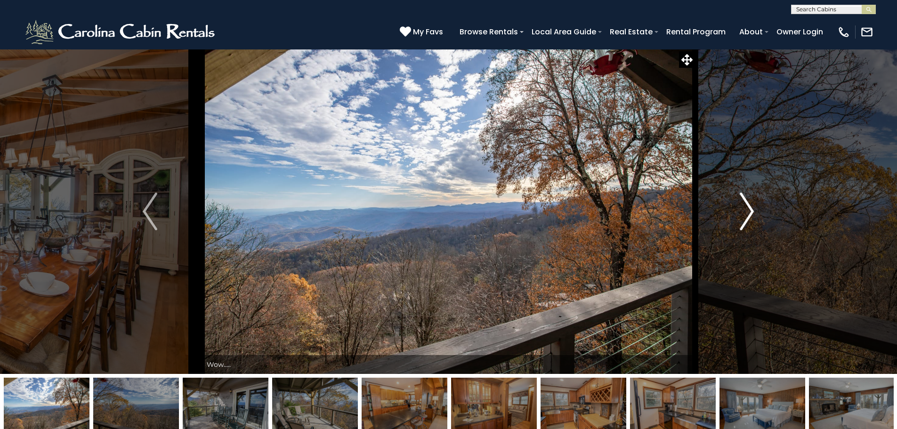
click at [743, 198] on img "Next" at bounding box center [747, 212] width 14 height 38
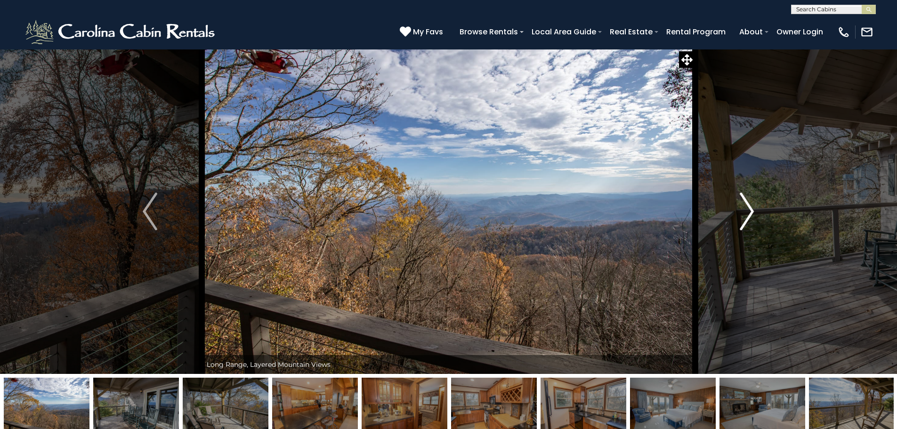
click at [743, 199] on img "Next" at bounding box center [747, 212] width 14 height 38
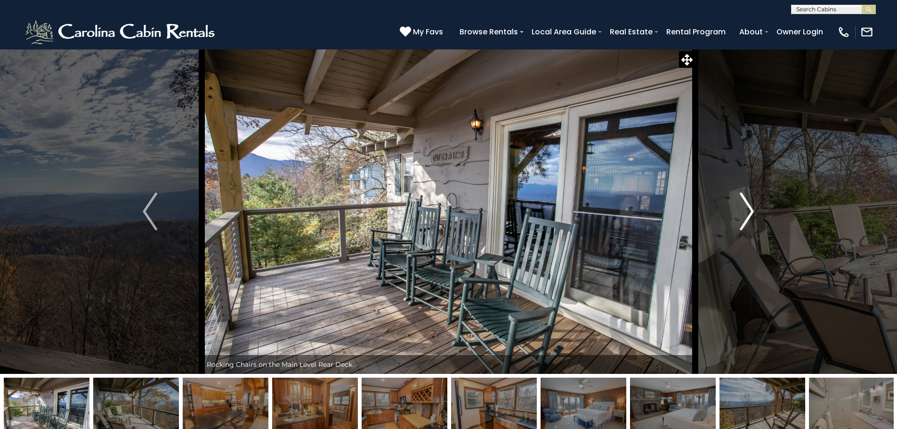
click at [743, 203] on img "Next" at bounding box center [747, 212] width 14 height 38
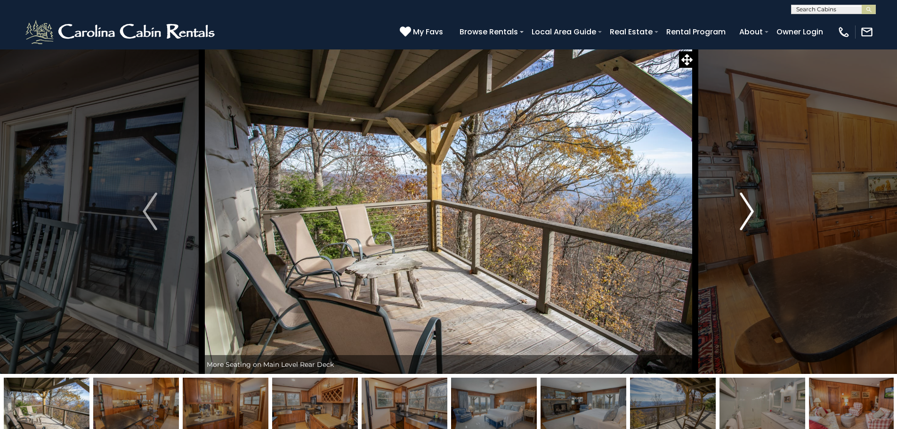
click at [743, 203] on img "Next" at bounding box center [747, 212] width 14 height 38
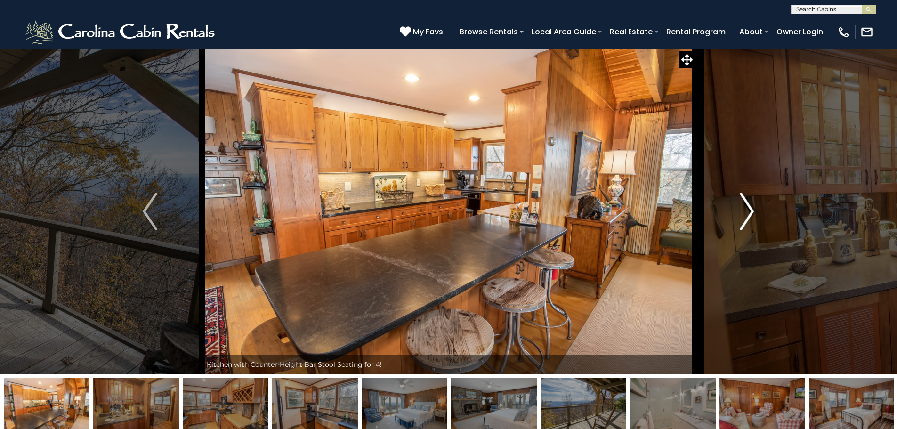
click at [743, 203] on img "Next" at bounding box center [747, 212] width 14 height 38
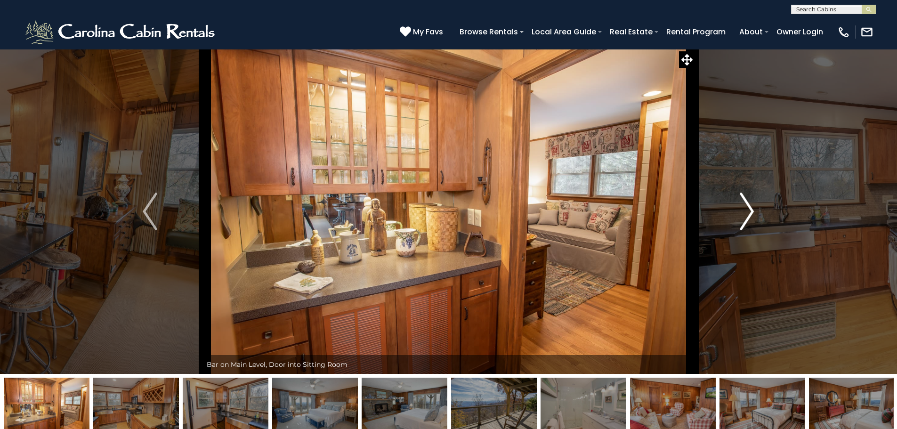
click at [743, 203] on img "Next" at bounding box center [747, 212] width 14 height 38
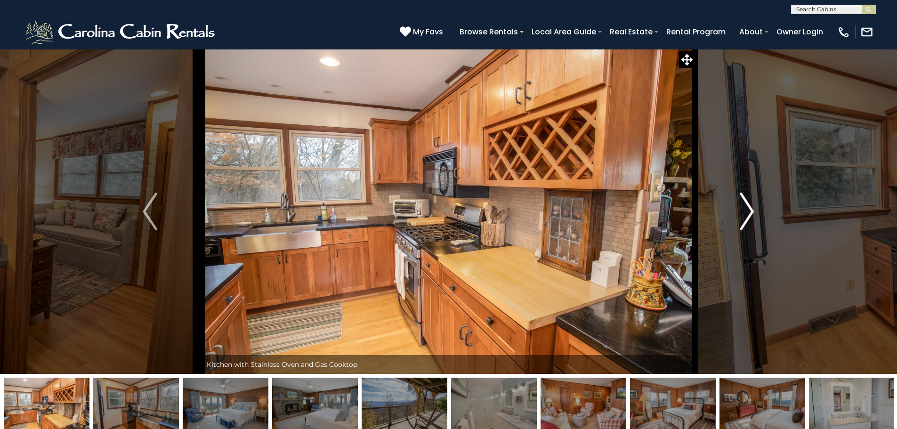
click at [743, 203] on img "Next" at bounding box center [747, 212] width 14 height 38
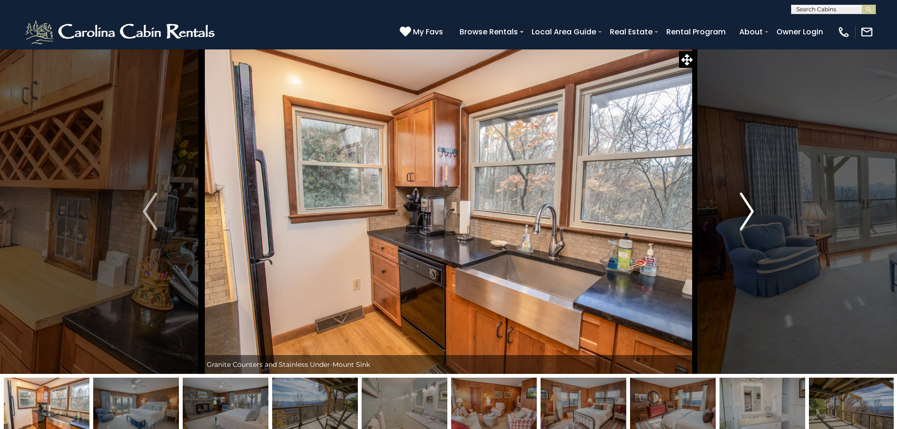
click at [743, 203] on img "Next" at bounding box center [747, 212] width 14 height 38
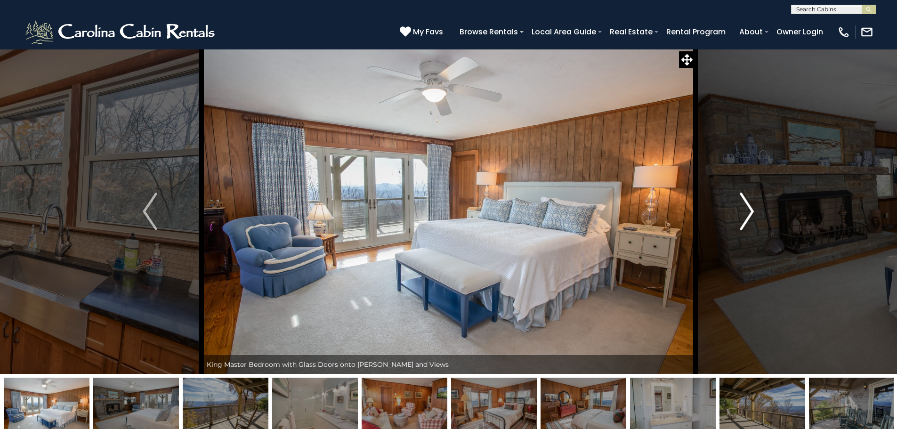
click at [743, 203] on img "Next" at bounding box center [747, 212] width 14 height 38
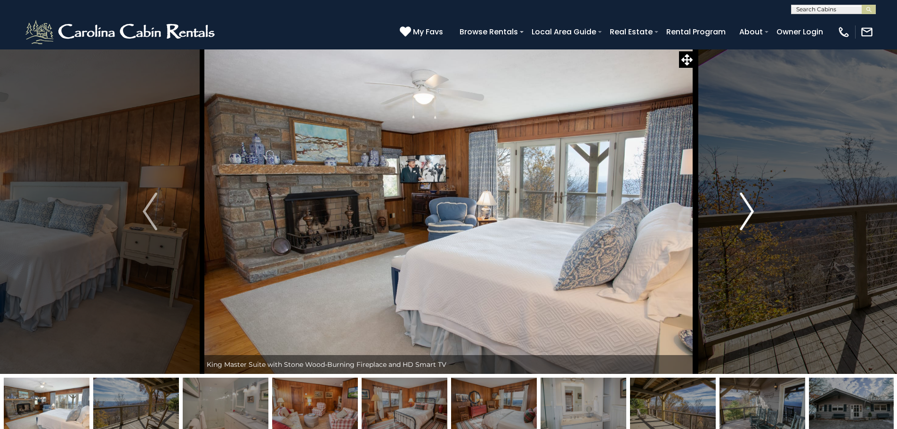
click at [743, 203] on img "Next" at bounding box center [747, 212] width 14 height 38
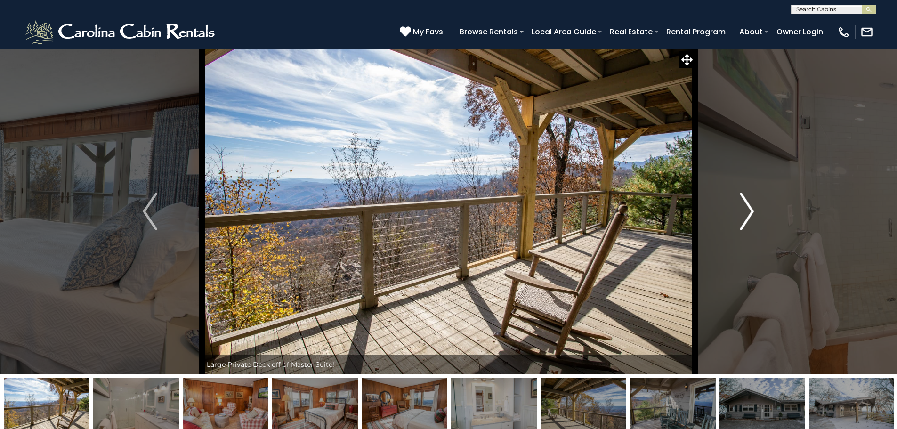
click at [743, 203] on img "Next" at bounding box center [747, 212] width 14 height 38
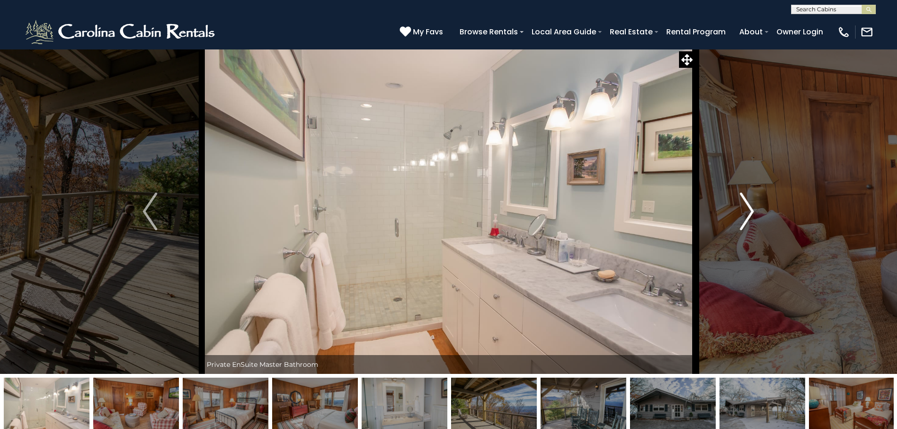
click at [743, 203] on img "Next" at bounding box center [747, 212] width 14 height 38
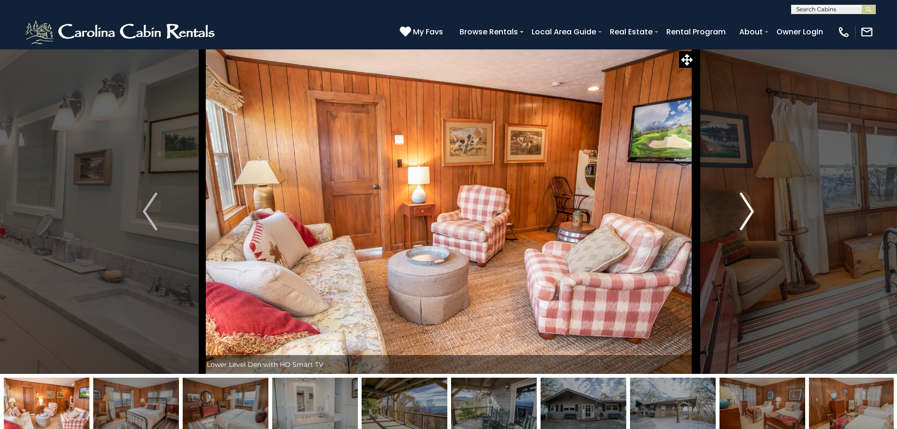
click at [743, 203] on img "Next" at bounding box center [747, 212] width 14 height 38
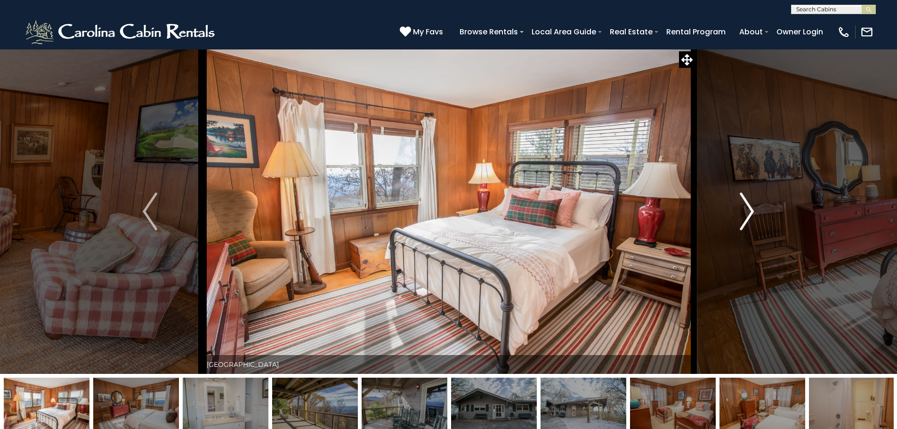
click at [743, 203] on img "Next" at bounding box center [747, 212] width 14 height 38
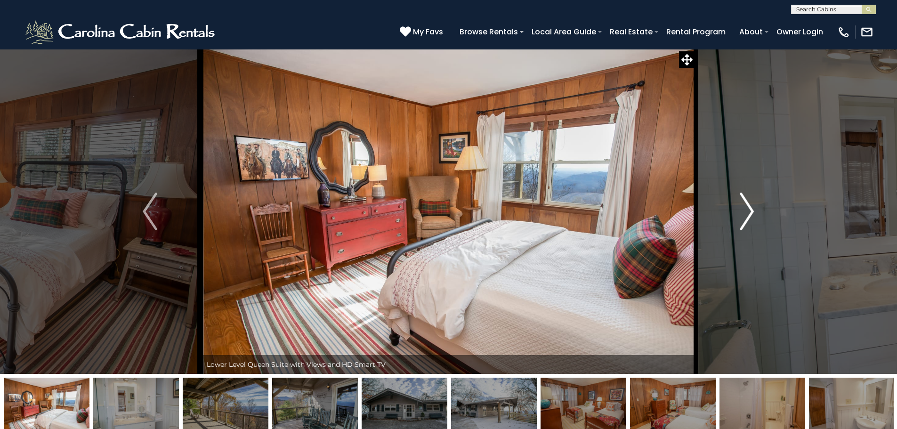
click at [743, 203] on img "Next" at bounding box center [747, 212] width 14 height 38
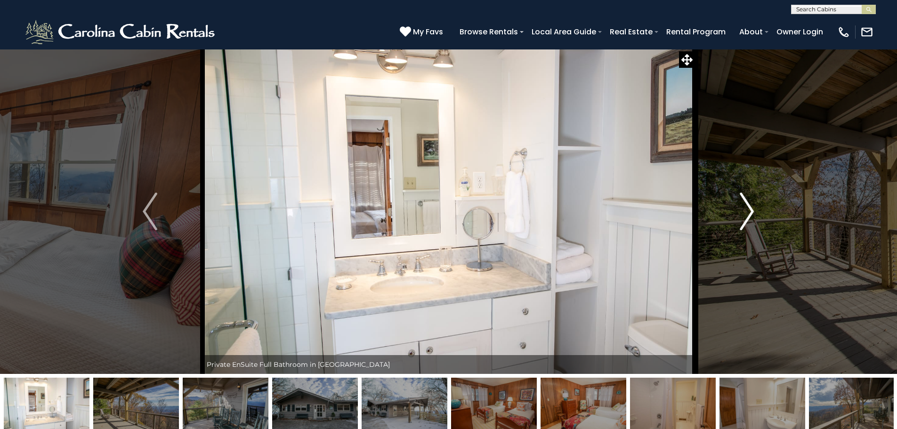
click at [743, 203] on img "Next" at bounding box center [747, 212] width 14 height 38
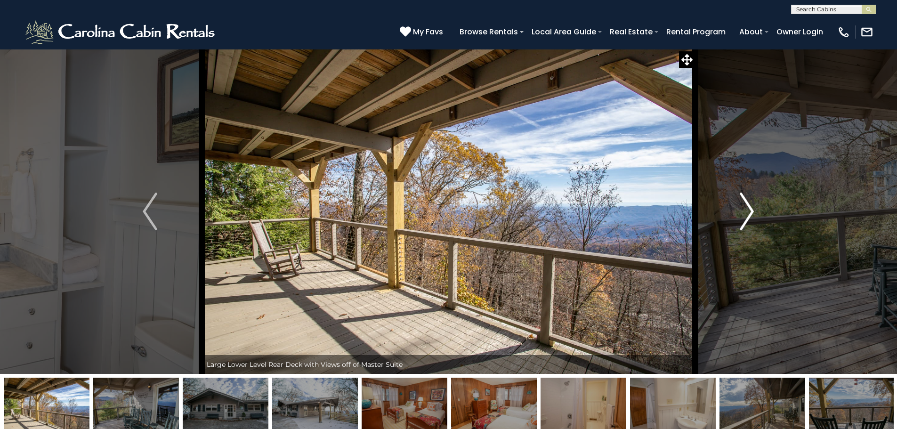
click at [743, 203] on img "Next" at bounding box center [747, 212] width 14 height 38
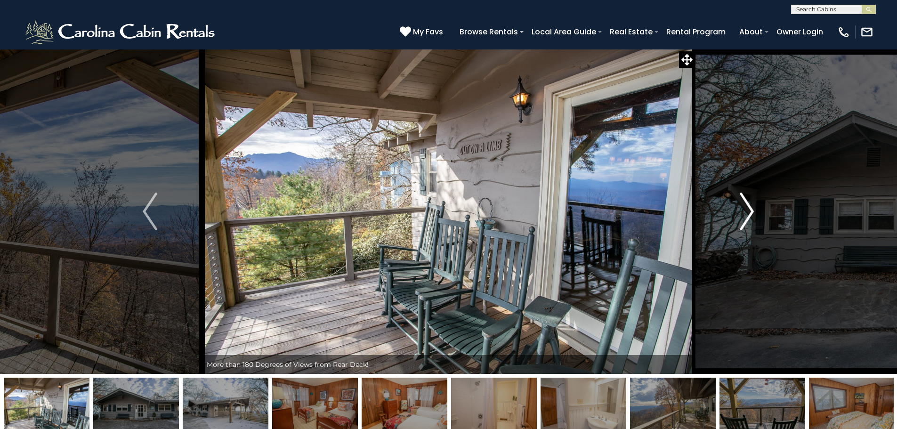
click at [743, 203] on img "Next" at bounding box center [747, 212] width 14 height 38
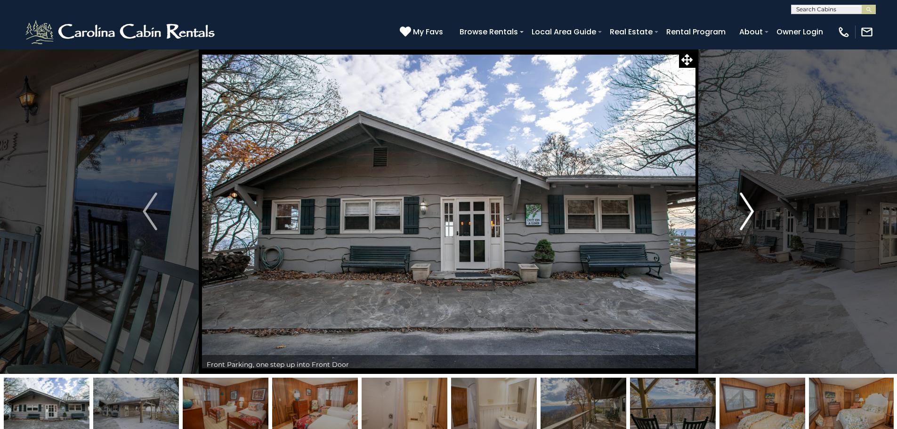
click at [743, 203] on img "Next" at bounding box center [747, 212] width 14 height 38
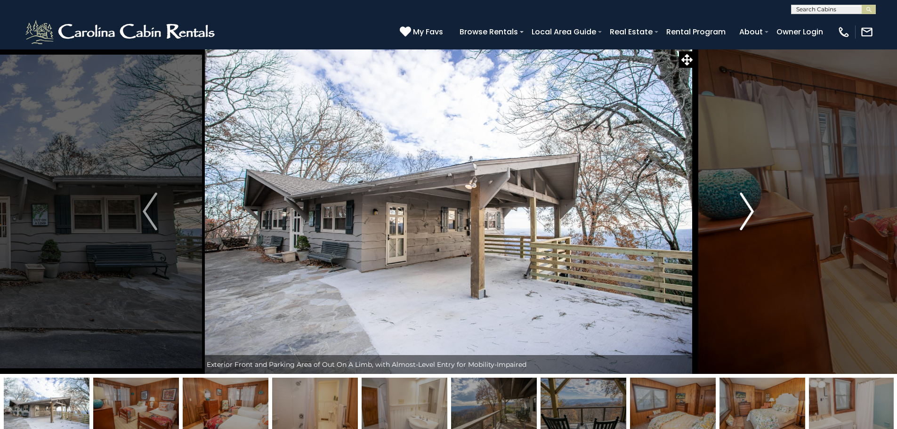
click at [743, 203] on img "Next" at bounding box center [747, 212] width 14 height 38
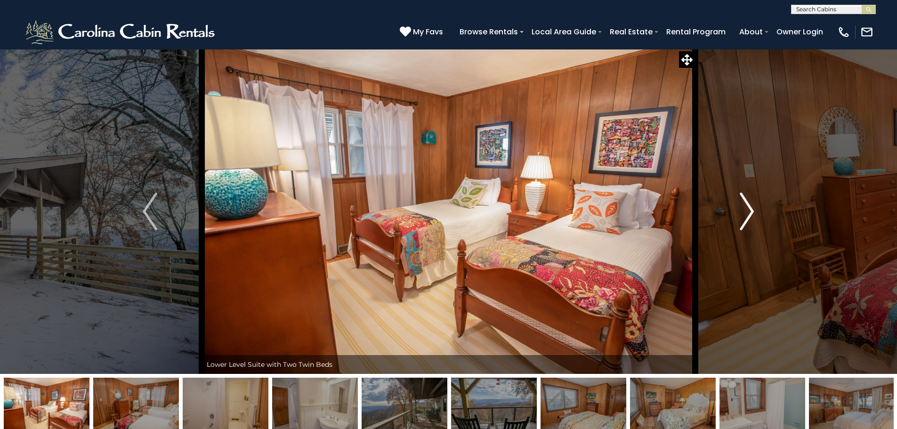
click at [743, 203] on img "Next" at bounding box center [747, 212] width 14 height 38
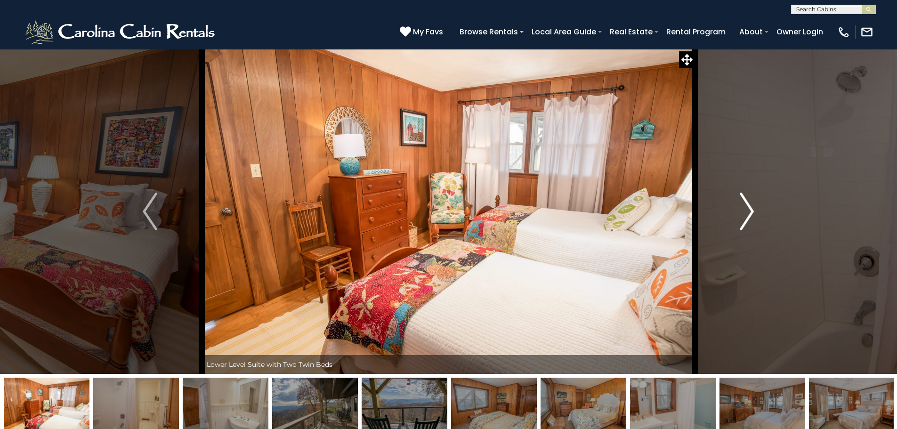
click at [743, 203] on img "Next" at bounding box center [747, 212] width 14 height 38
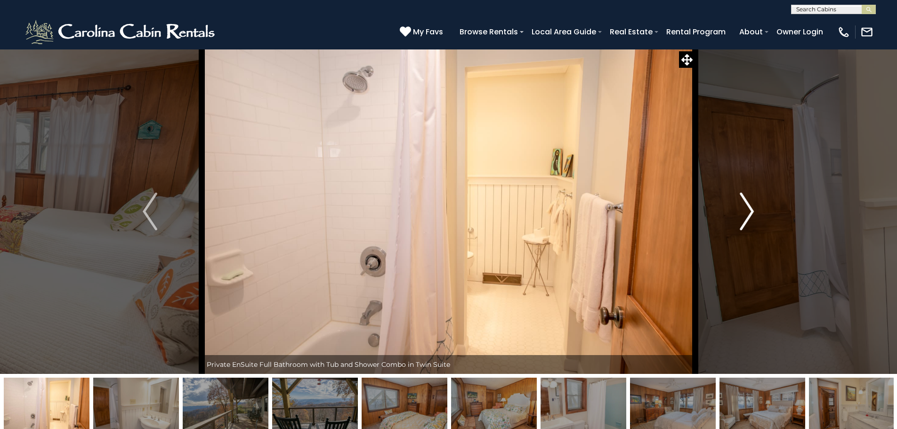
click at [743, 203] on img "Next" at bounding box center [747, 212] width 14 height 38
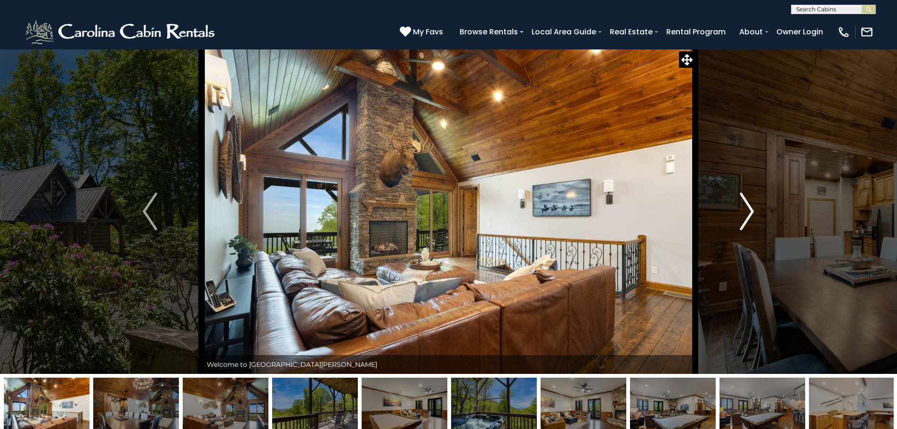
click at [734, 209] on button "Next" at bounding box center [747, 211] width 104 height 325
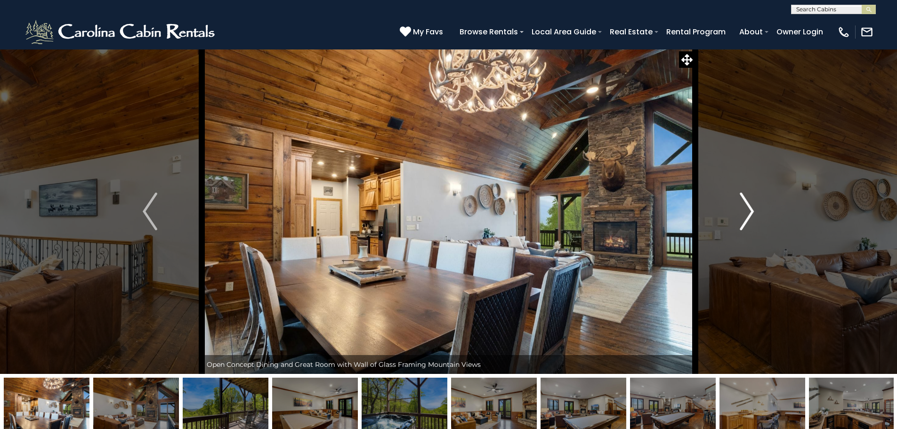
click at [734, 209] on button "Next" at bounding box center [747, 211] width 104 height 325
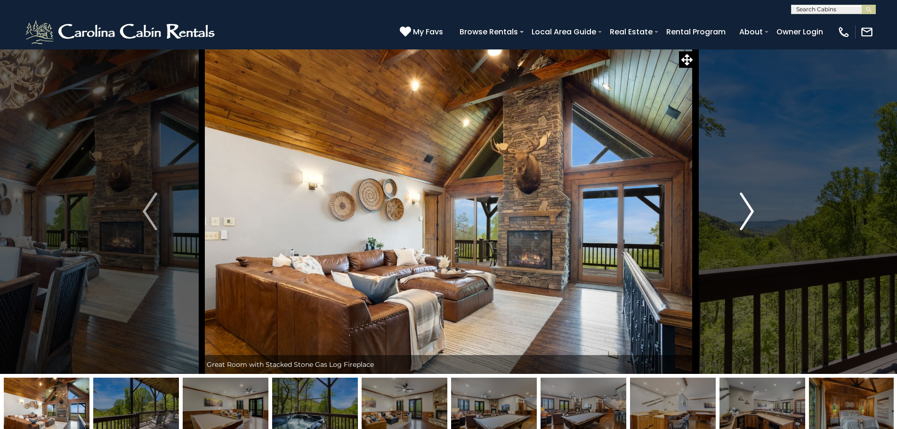
click at [734, 209] on button "Next" at bounding box center [747, 211] width 104 height 325
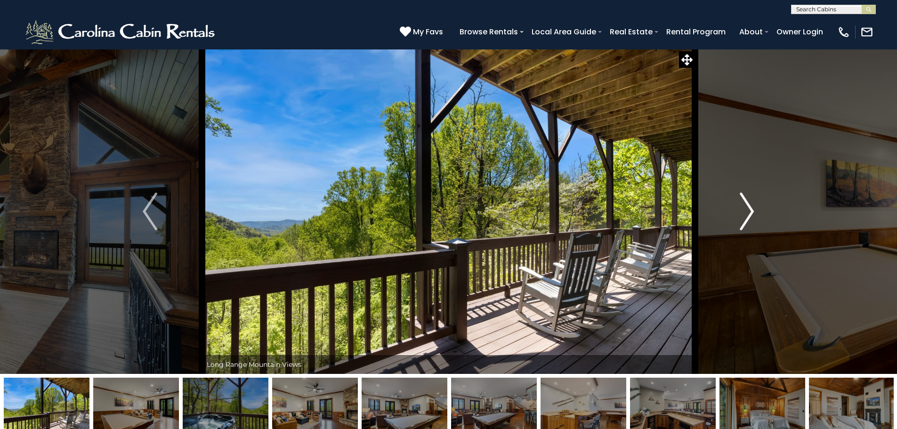
click at [734, 209] on button "Next" at bounding box center [747, 211] width 104 height 325
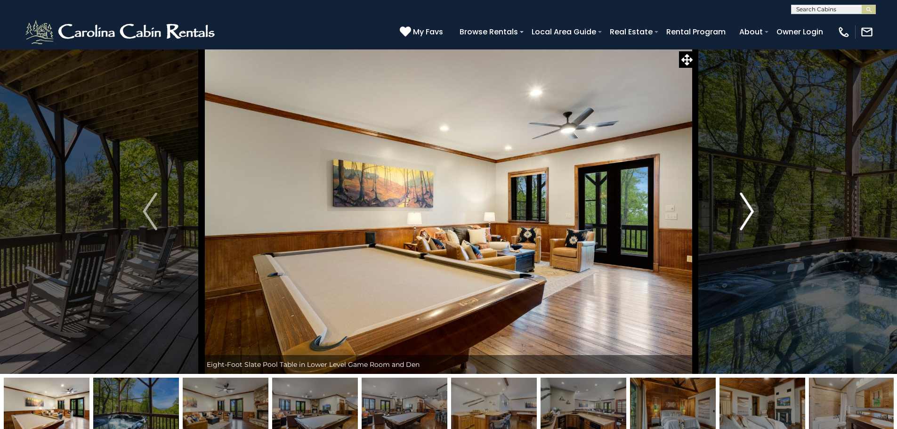
click at [734, 209] on button "Next" at bounding box center [747, 211] width 104 height 325
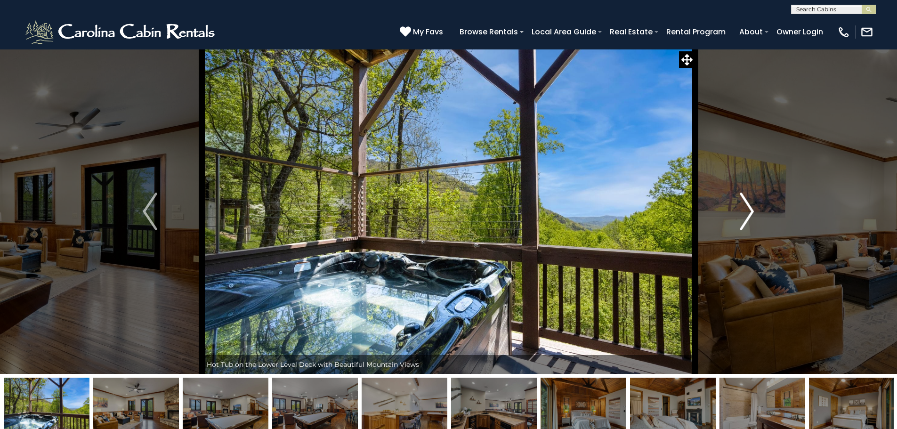
click at [734, 209] on button "Next" at bounding box center [747, 211] width 104 height 325
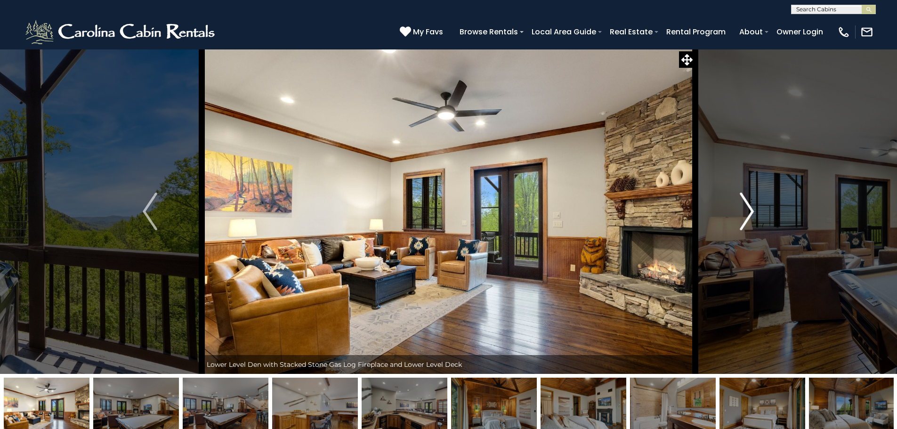
click at [734, 209] on button "Next" at bounding box center [747, 211] width 104 height 325
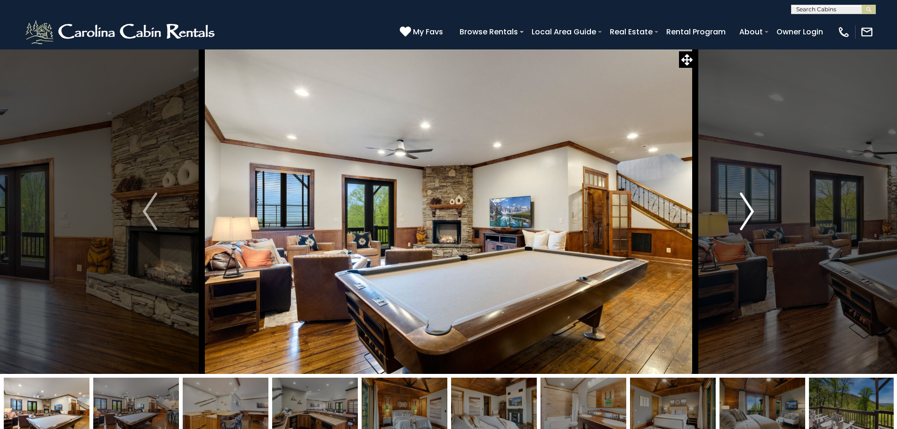
click at [734, 209] on button "Next" at bounding box center [747, 211] width 104 height 325
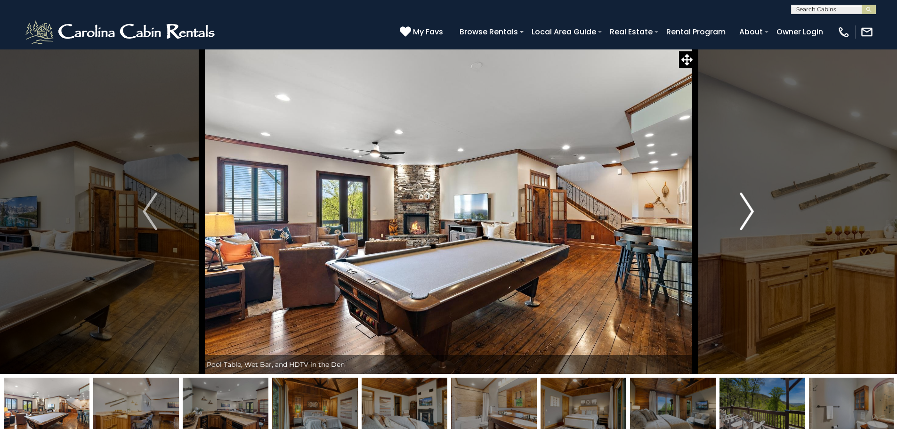
click at [734, 209] on button "Next" at bounding box center [747, 211] width 104 height 325
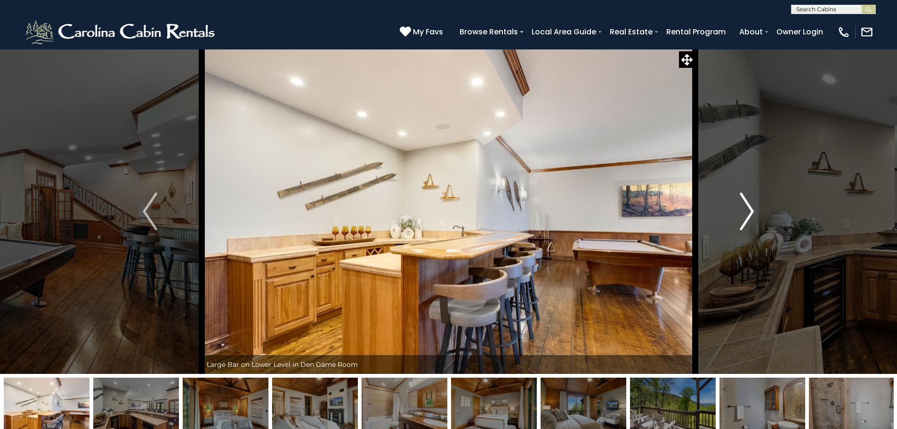
click at [734, 209] on button "Next" at bounding box center [747, 211] width 104 height 325
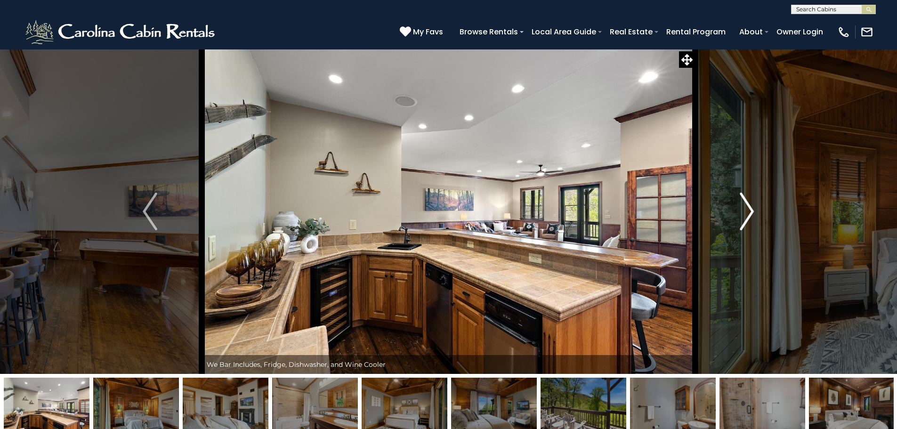
click at [734, 209] on button "Next" at bounding box center [747, 211] width 104 height 325
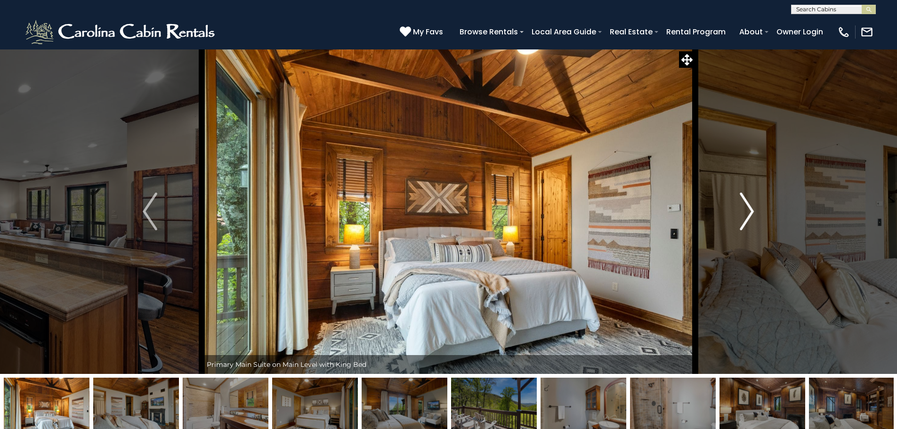
click at [734, 209] on button "Next" at bounding box center [747, 211] width 104 height 325
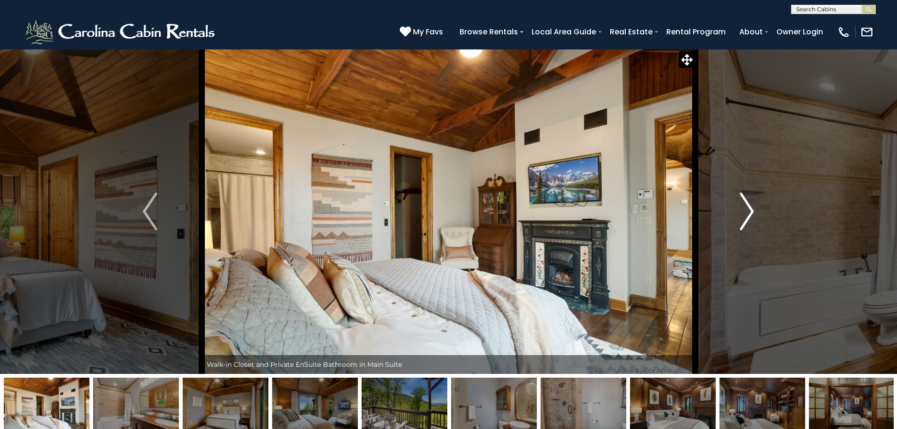
click at [734, 209] on button "Next" at bounding box center [747, 211] width 104 height 325
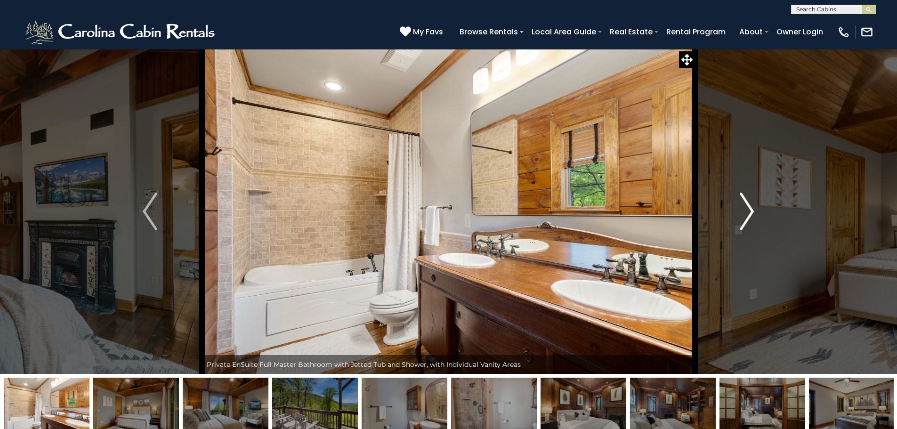
click at [734, 209] on button "Next" at bounding box center [747, 211] width 104 height 325
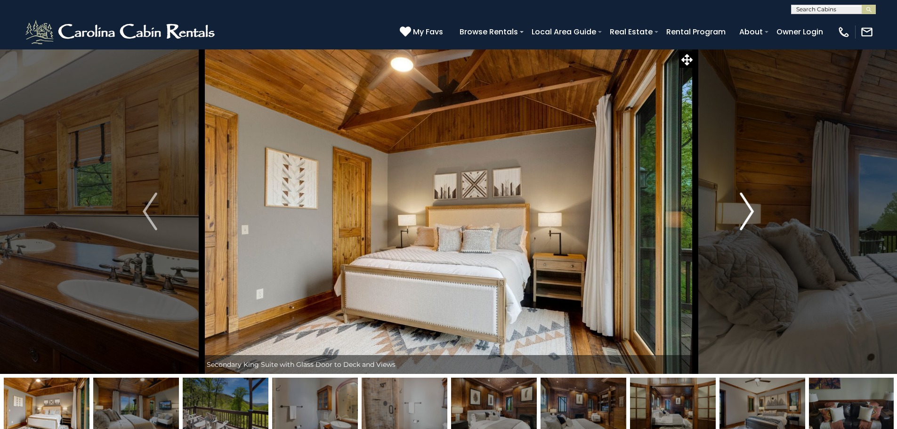
click at [734, 209] on button "Next" at bounding box center [747, 211] width 104 height 325
